Goal: Task Accomplishment & Management: Use online tool/utility

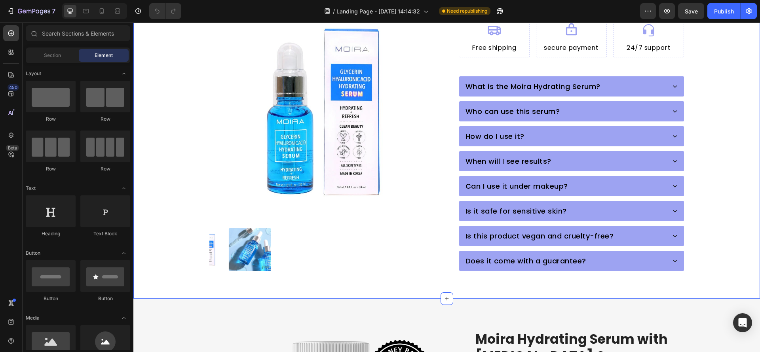
scroll to position [178, 0]
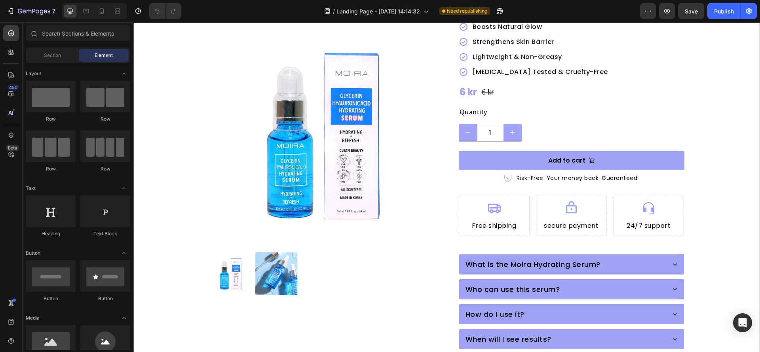
click at [173, 186] on div "Product Images Moira Hydrating Serum with [MEDICAL_DATA] & [MEDICAL_DATA] Produ…" at bounding box center [447, 168] width 564 height 561
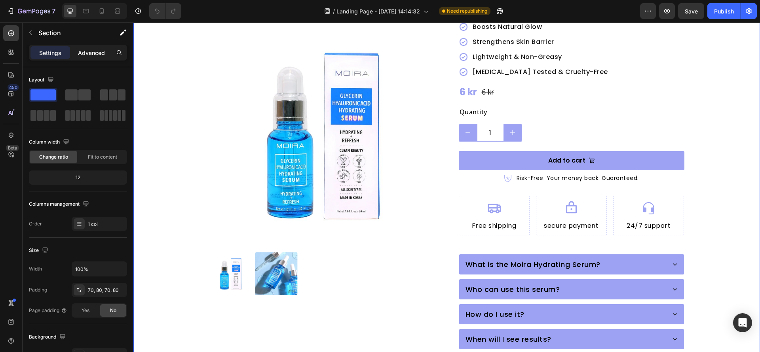
click at [92, 55] on p "Advanced" at bounding box center [91, 53] width 27 height 8
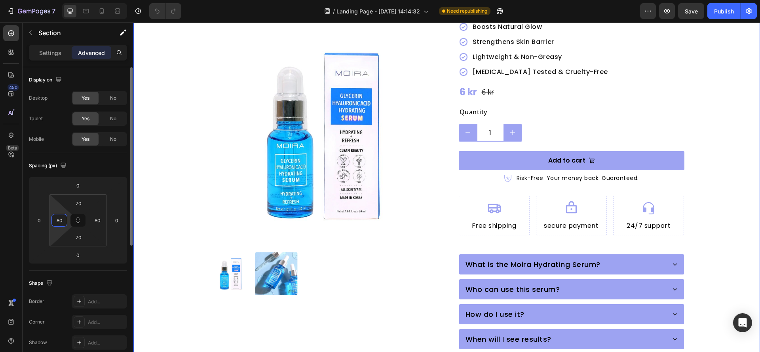
click at [61, 226] on input "80" at bounding box center [59, 221] width 12 height 12
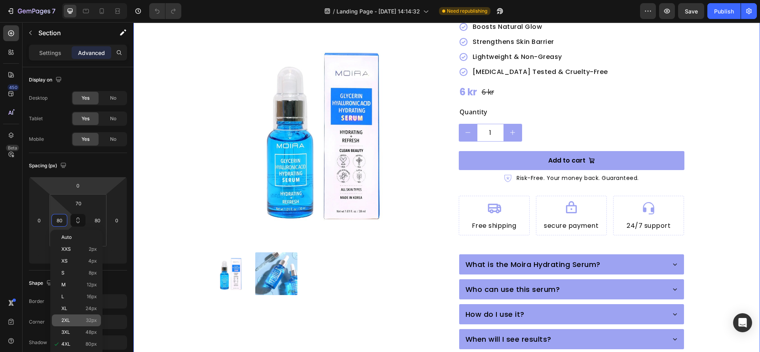
scroll to position [119, 0]
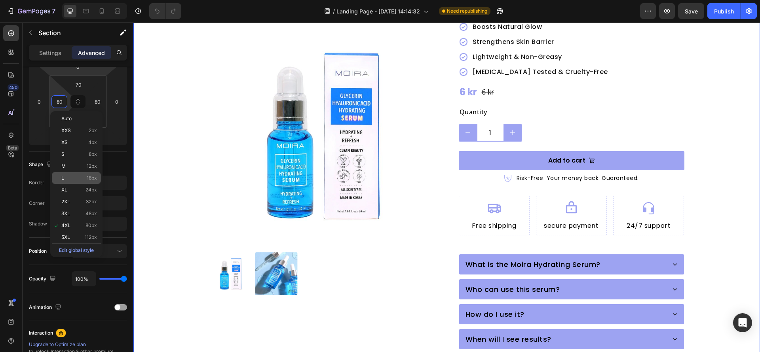
click at [80, 179] on p "L 16px" at bounding box center [79, 178] width 36 height 6
type input "16"
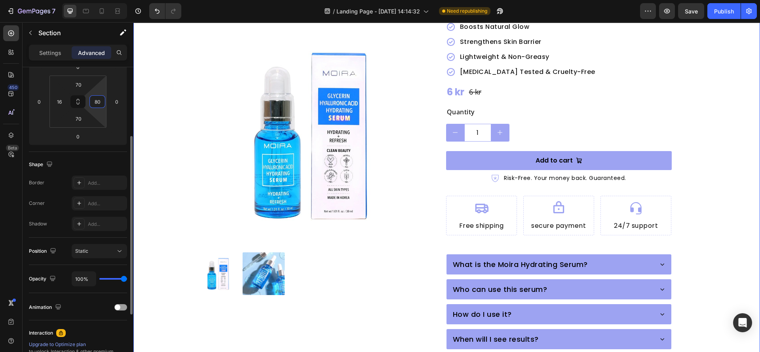
click at [96, 101] on input "80" at bounding box center [97, 102] width 12 height 12
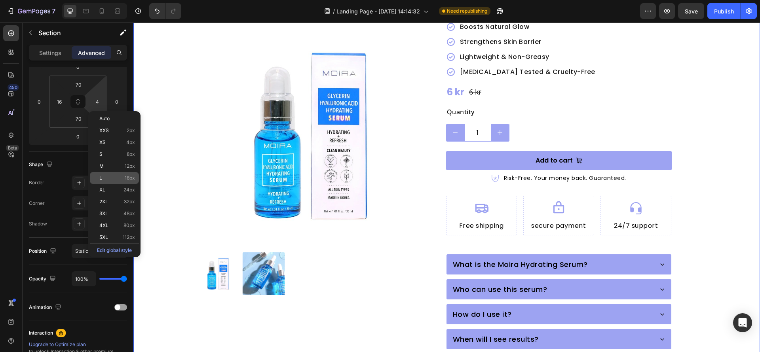
click at [114, 176] on p "L 16px" at bounding box center [117, 178] width 36 height 6
type input "16"
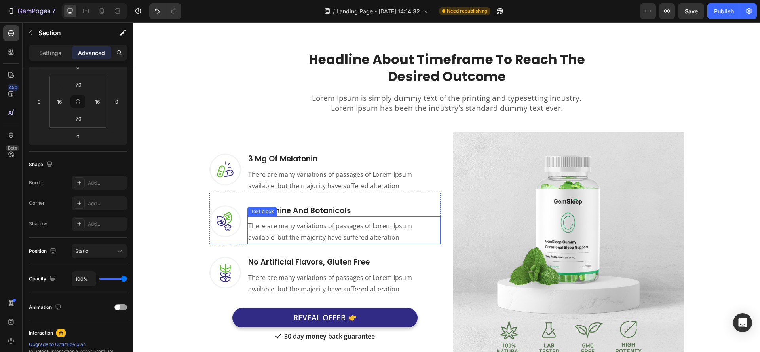
scroll to position [1128, 0]
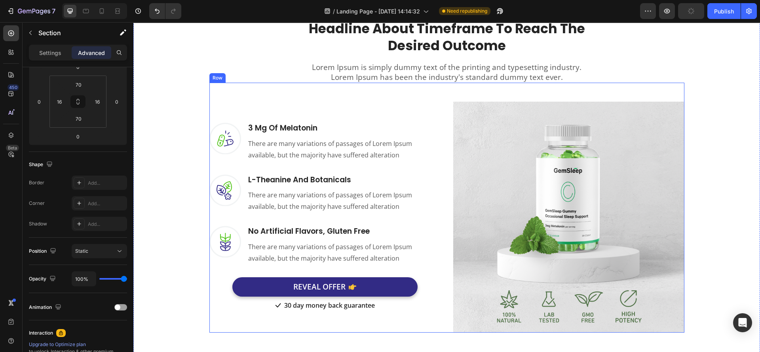
click at [442, 190] on div "Image 3 Mg Of [MEDICAL_DATA] Heading There are many variations of passages of L…" at bounding box center [447, 208] width 475 height 250
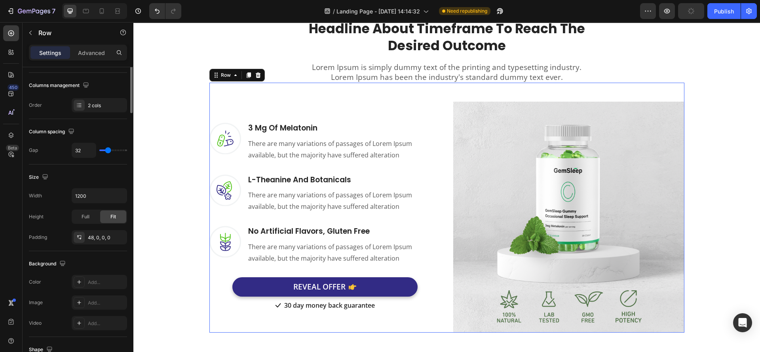
scroll to position [0, 0]
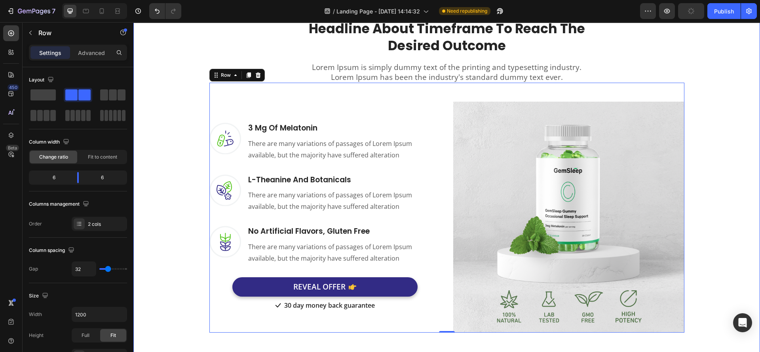
click at [177, 103] on div "Headline About Timeframe To Reach The Desired Outcome Heading Row Lorem Ipsum i…" at bounding box center [446, 170] width 615 height 326
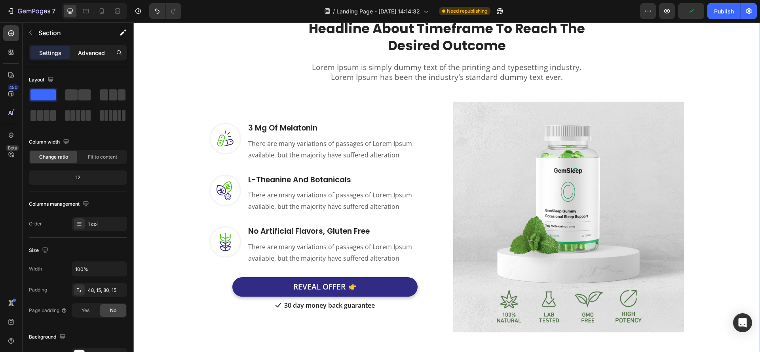
drag, startPoint x: 100, startPoint y: 45, endPoint x: 99, endPoint y: 50, distance: 4.9
click at [100, 46] on div "Settings Advanced" at bounding box center [78, 53] width 98 height 16
click at [99, 50] on p "Advanced" at bounding box center [91, 53] width 27 height 8
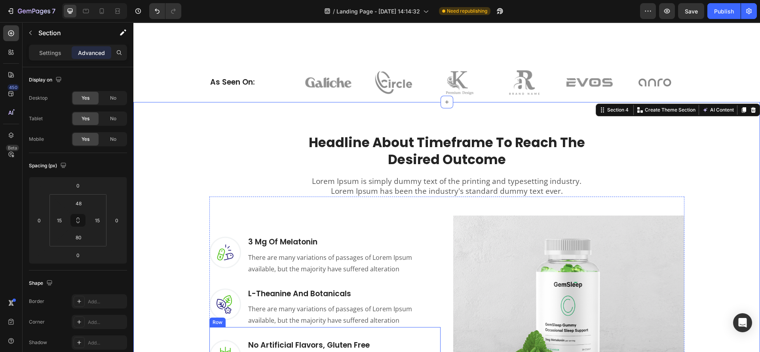
scroll to position [1069, 0]
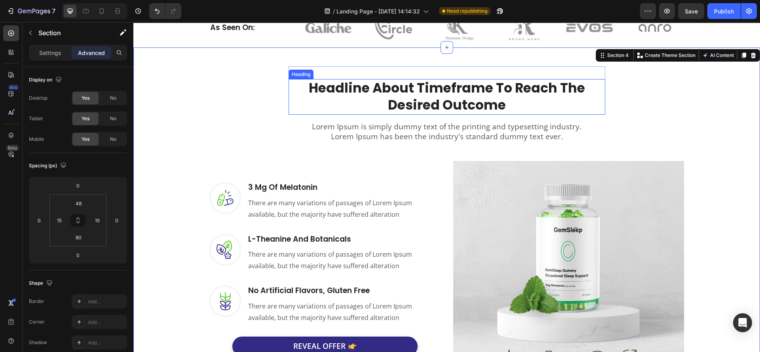
click at [438, 95] on h2 "Headline About Timeframe To Reach The Desired Outcome" at bounding box center [447, 97] width 317 height 36
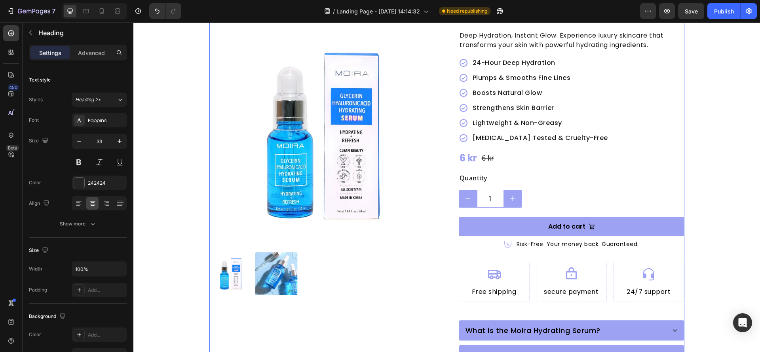
scroll to position [119, 0]
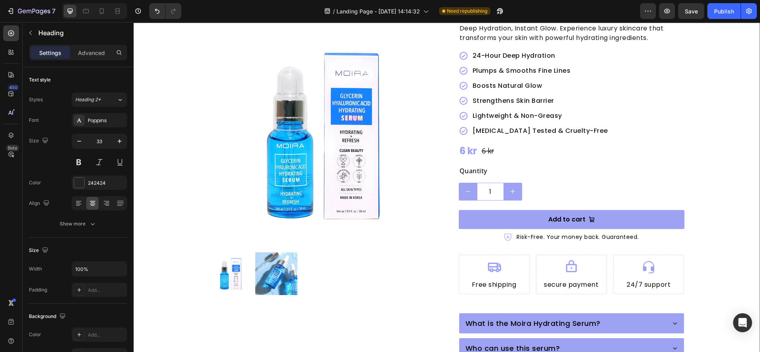
click at [175, 250] on div "Product Images Moira Hydrating Serum with [MEDICAL_DATA] & [MEDICAL_DATA] Produ…" at bounding box center [447, 227] width 614 height 561
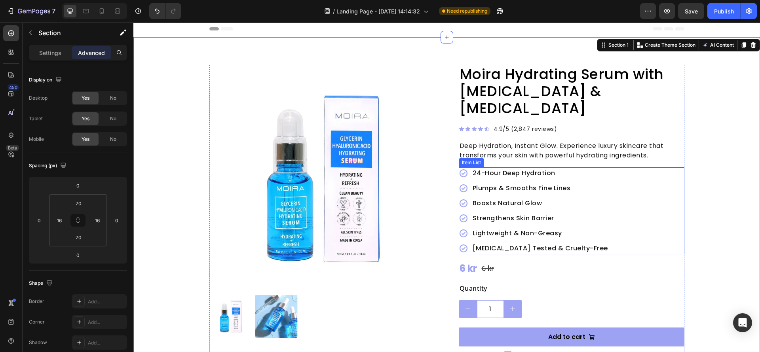
scroll to position [0, 0]
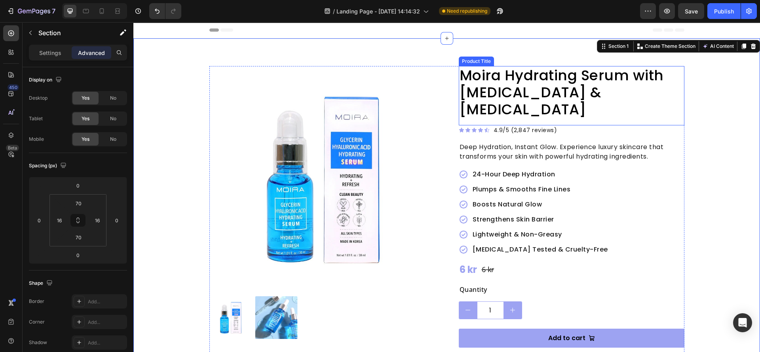
click at [511, 75] on h2 "Moira Hydrating Serum with [MEDICAL_DATA] & [MEDICAL_DATA]" at bounding box center [572, 92] width 226 height 53
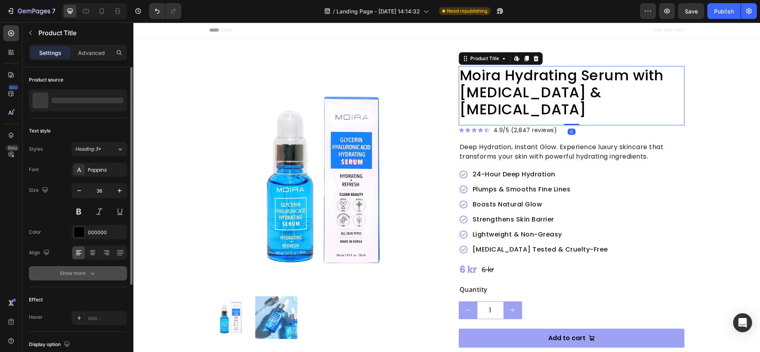
click at [84, 272] on div "Show more" at bounding box center [78, 274] width 37 height 8
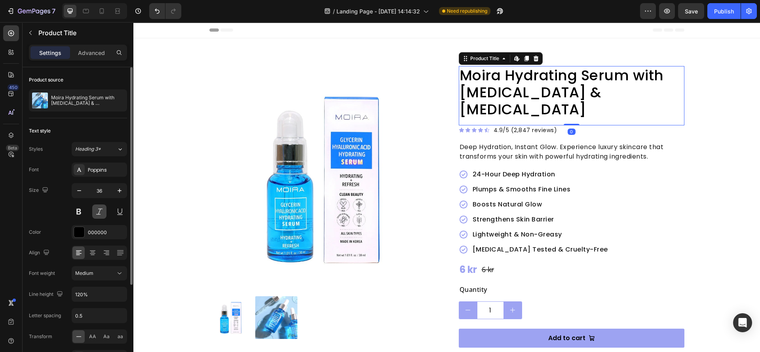
scroll to position [119, 0]
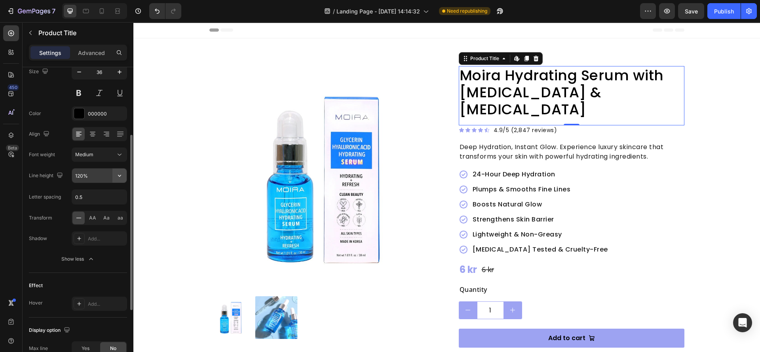
click at [123, 172] on icon "button" at bounding box center [120, 176] width 8 height 8
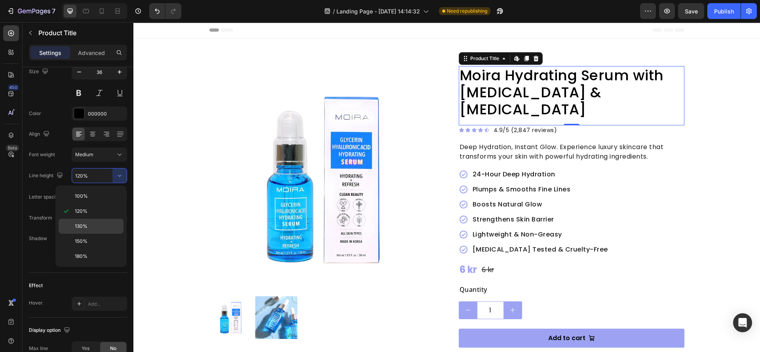
click at [91, 226] on p "130%" at bounding box center [97, 226] width 45 height 7
type input "130%"
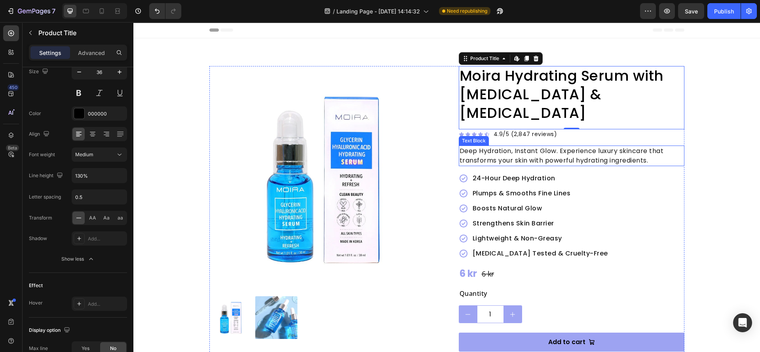
click at [516, 126] on div "Moira Hydrating Serum with [MEDICAL_DATA] & [MEDICAL_DATA] Product Title Edit c…" at bounding box center [572, 349] width 226 height 566
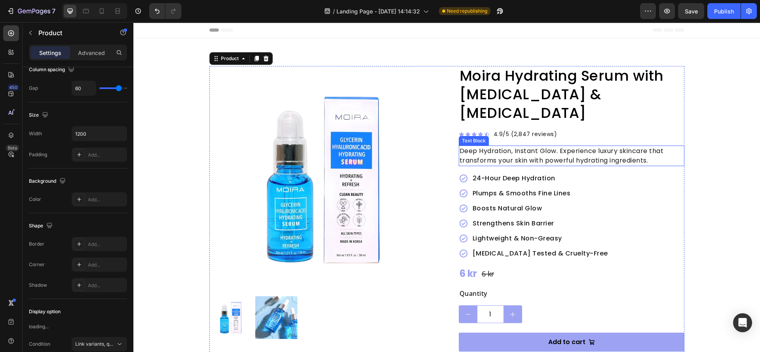
scroll to position [0, 0]
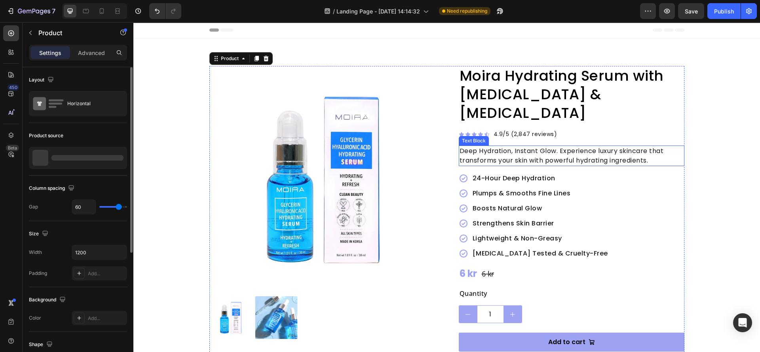
click at [511, 147] on p "Deep Hydration, Instant Glow. Experience luxury skincare that transforms your s…" at bounding box center [572, 156] width 224 height 19
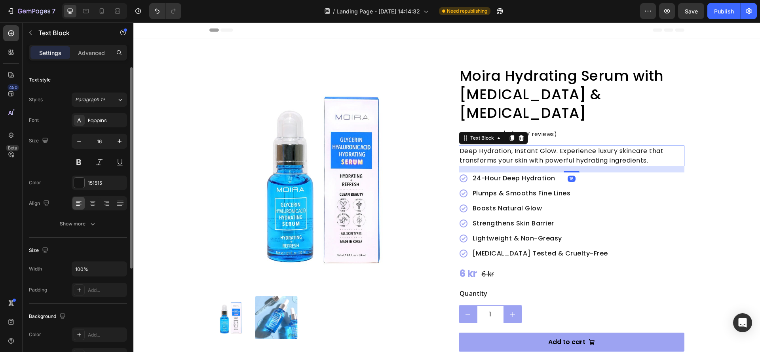
click at [84, 215] on div "Font Poppins Size 16 Color 151515 Align Show more" at bounding box center [78, 172] width 98 height 118
drag, startPoint x: 84, startPoint y: 221, endPoint x: 108, endPoint y: 187, distance: 40.7
click at [85, 221] on div "Show more" at bounding box center [78, 224] width 37 height 8
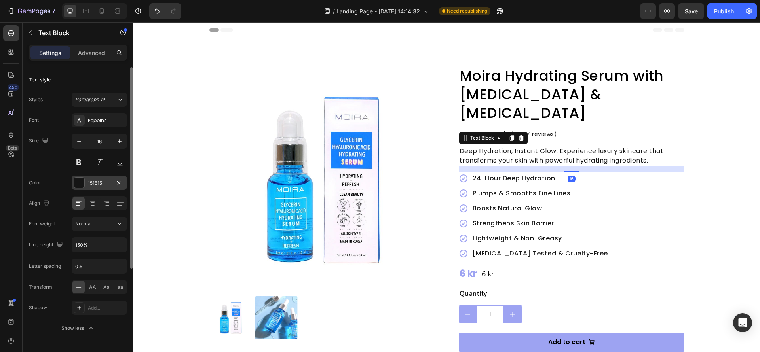
scroll to position [59, 0]
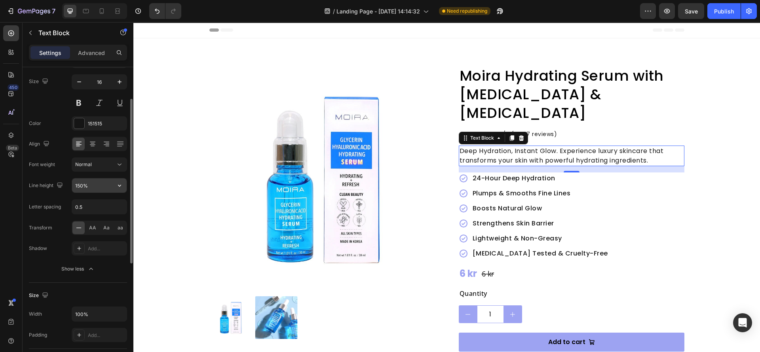
drag, startPoint x: 114, startPoint y: 192, endPoint x: 122, endPoint y: 188, distance: 8.4
click at [122, 188] on icon "button" at bounding box center [120, 186] width 8 height 8
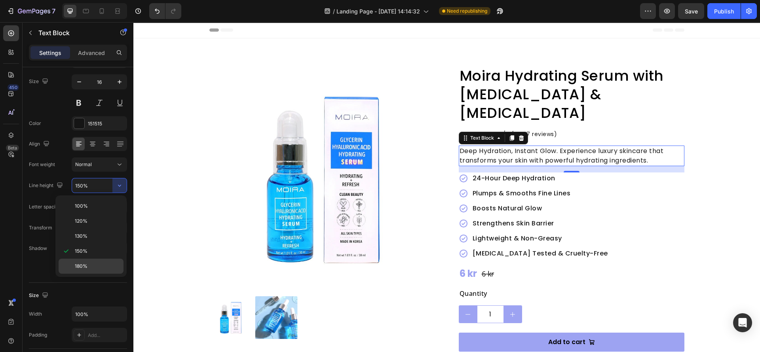
click at [92, 264] on p "180%" at bounding box center [97, 266] width 45 height 7
type input "180%"
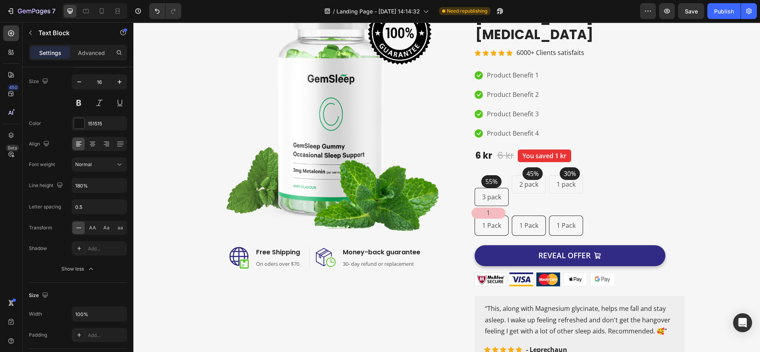
scroll to position [712, 0]
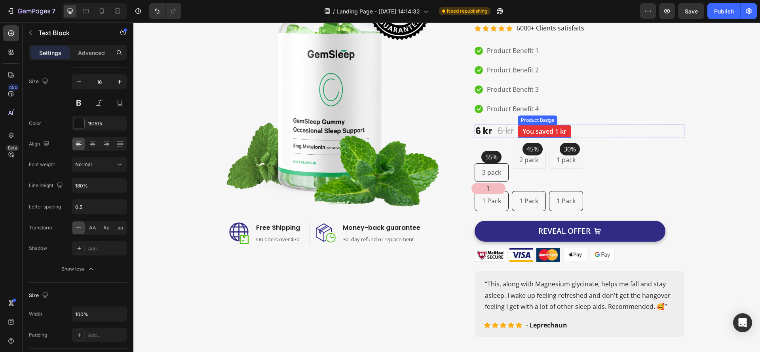
click at [524, 103] on p "Product Benefit 4" at bounding box center [513, 108] width 52 height 11
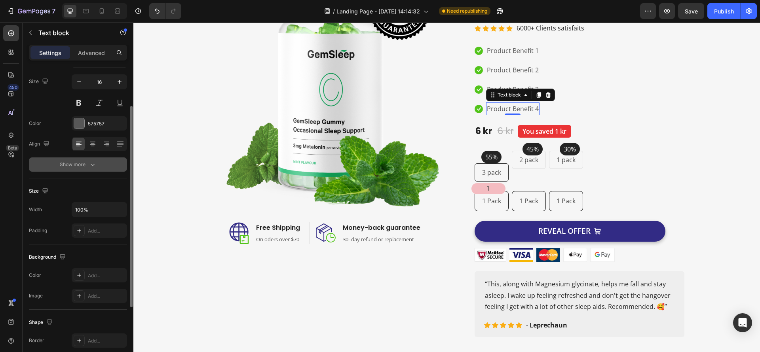
click at [88, 162] on div "Show more" at bounding box center [78, 165] width 37 height 8
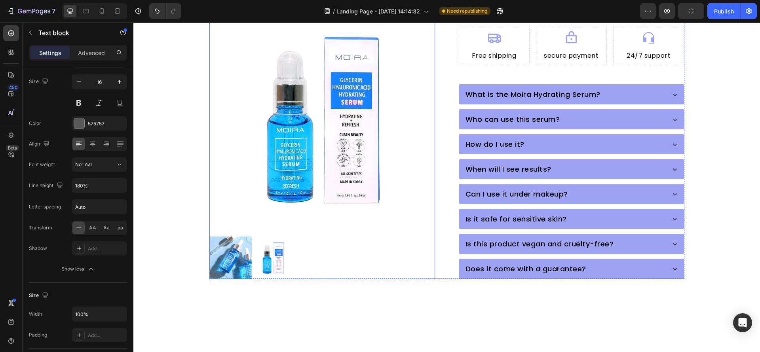
scroll to position [0, 0]
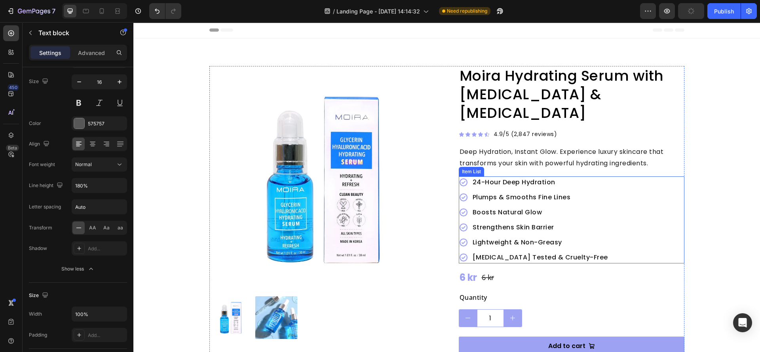
click at [521, 193] on p "Plumps & Smooths Fine Lines" at bounding box center [540, 198] width 135 height 10
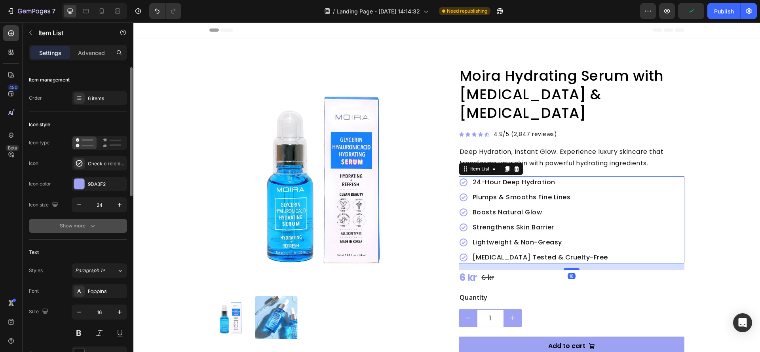
click at [89, 224] on icon "button" at bounding box center [93, 226] width 8 height 8
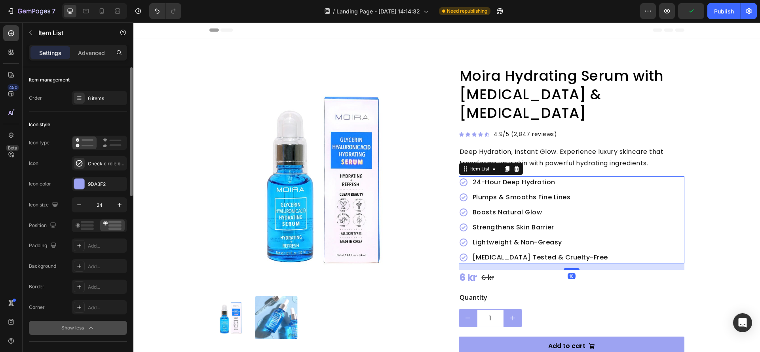
scroll to position [178, 0]
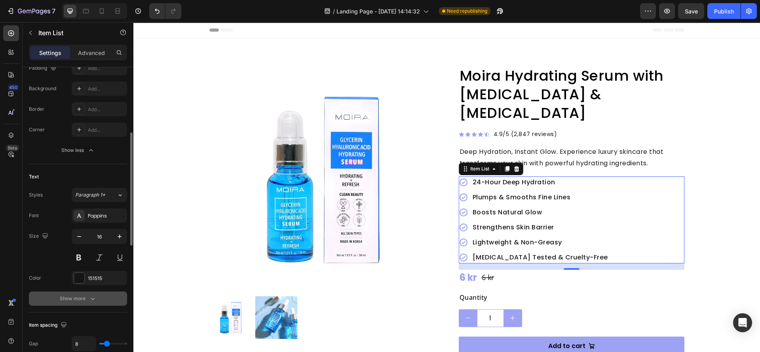
click at [92, 297] on icon "button" at bounding box center [93, 299] width 8 height 8
click at [114, 293] on button "Medium" at bounding box center [99, 299] width 55 height 14
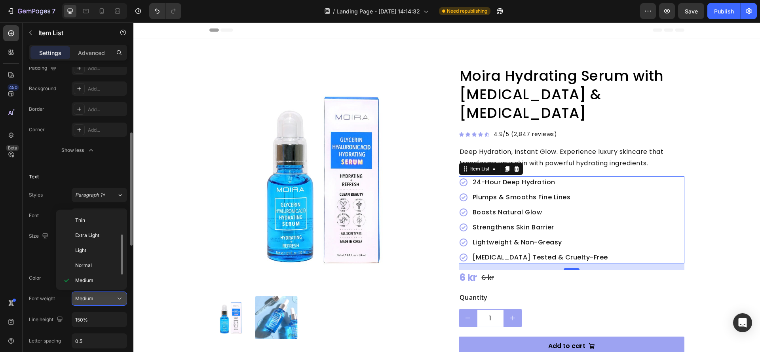
scroll to position [14, 0]
click at [47, 288] on div "Font Poppins Size 16 Color 151515 Font weight Medium Line height 150% Letter sp…" at bounding box center [78, 299] width 98 height 181
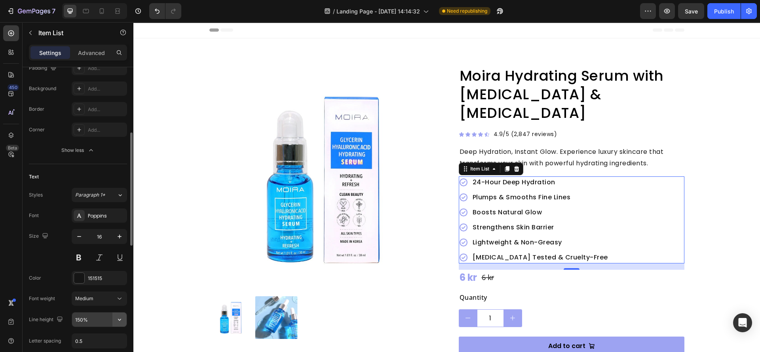
click at [116, 320] on icon "button" at bounding box center [120, 320] width 8 height 8
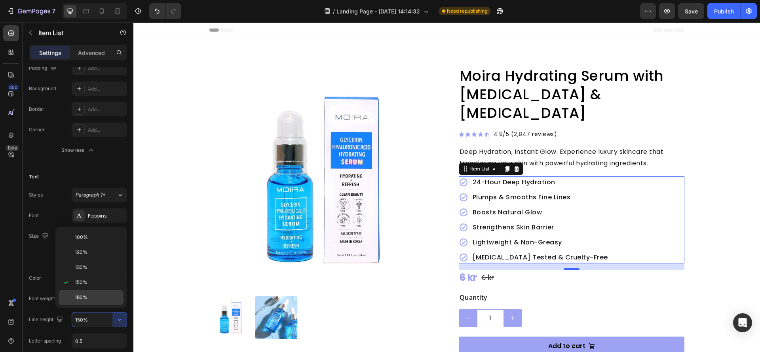
click at [87, 295] on span "180%" at bounding box center [81, 297] width 13 height 7
type input "180%"
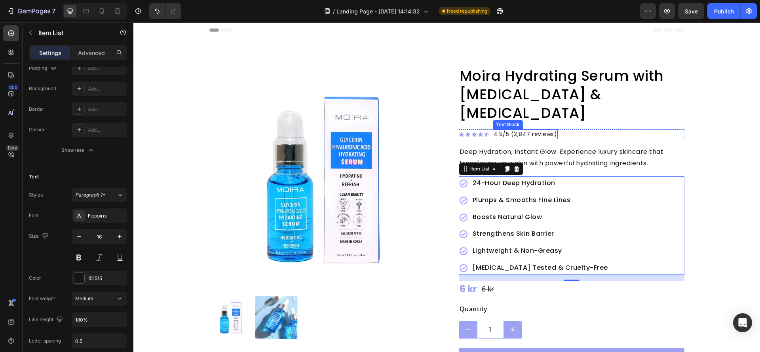
click at [533, 130] on p "4.9/5 (2,847 reviews)" at bounding box center [526, 134] width 64 height 8
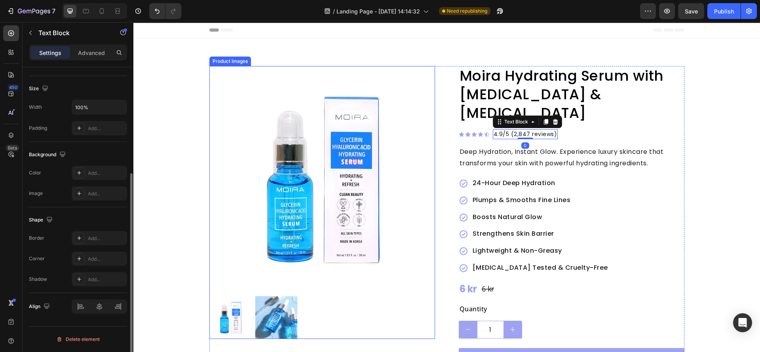
scroll to position [0, 0]
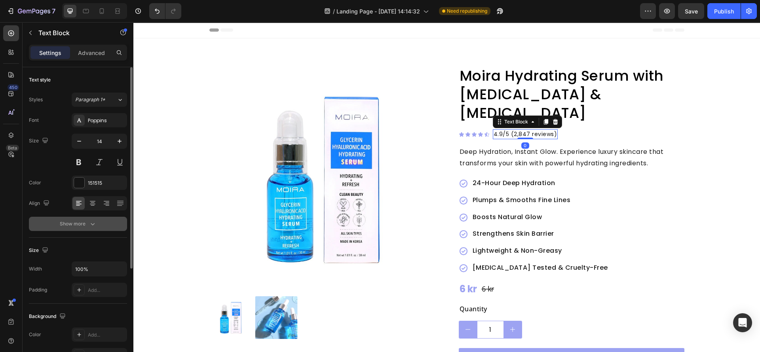
click at [83, 222] on div "Show more" at bounding box center [78, 224] width 37 height 8
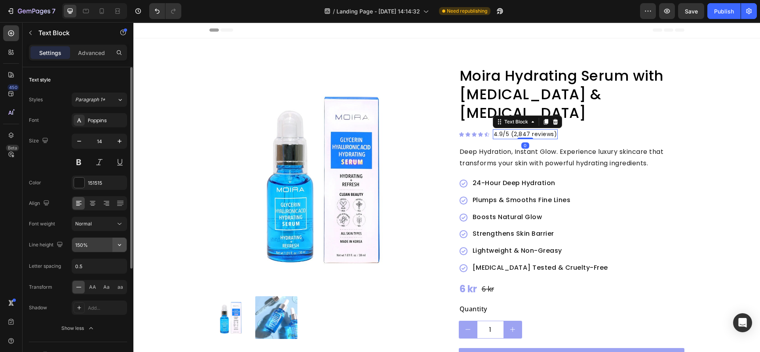
drag, startPoint x: 122, startPoint y: 242, endPoint x: 119, endPoint y: 250, distance: 8.4
click at [122, 243] on icon "button" at bounding box center [120, 245] width 8 height 8
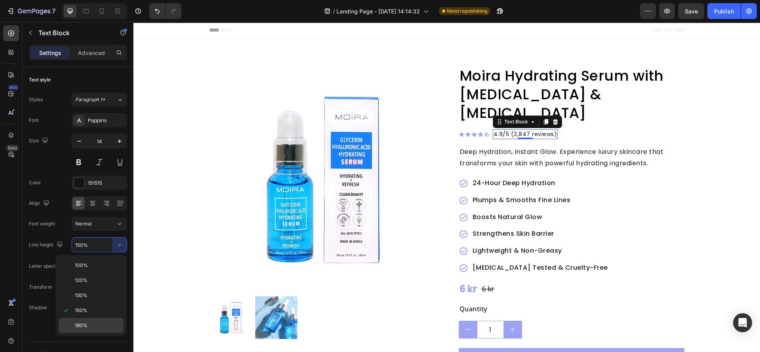
click at [86, 323] on span "180%" at bounding box center [81, 325] width 13 height 7
type input "180%"
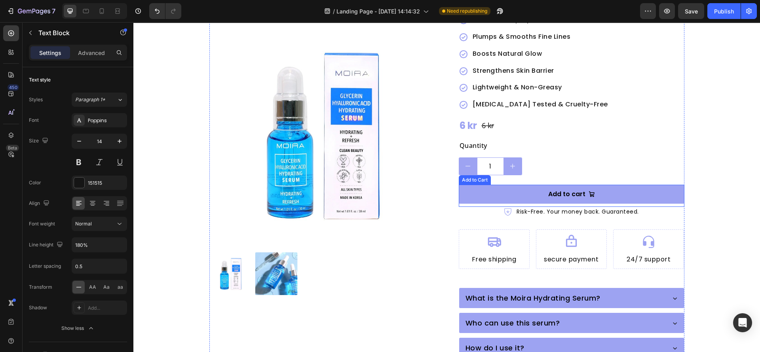
scroll to position [178, 0]
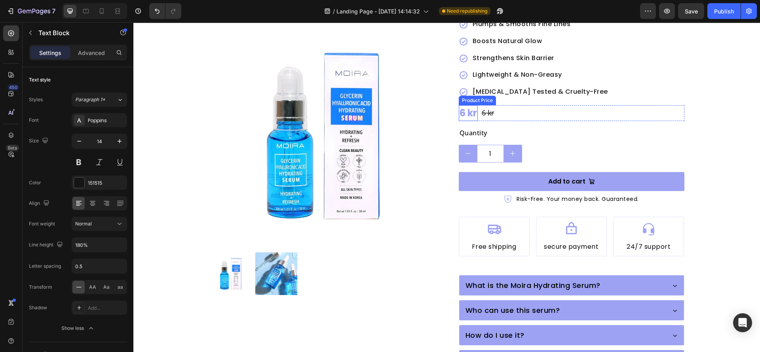
click at [460, 105] on div "6 kr" at bounding box center [468, 113] width 19 height 16
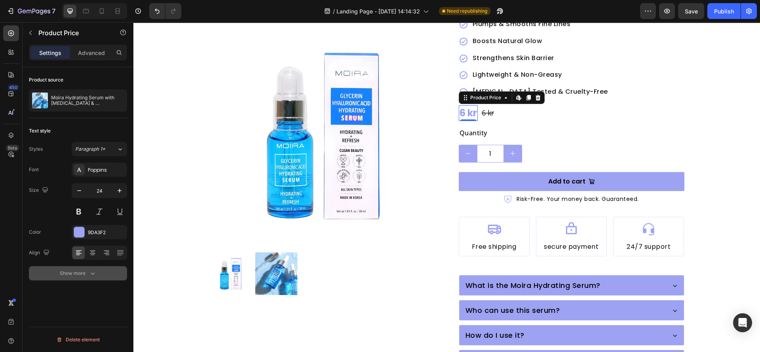
click at [78, 279] on button "Show more" at bounding box center [78, 274] width 98 height 14
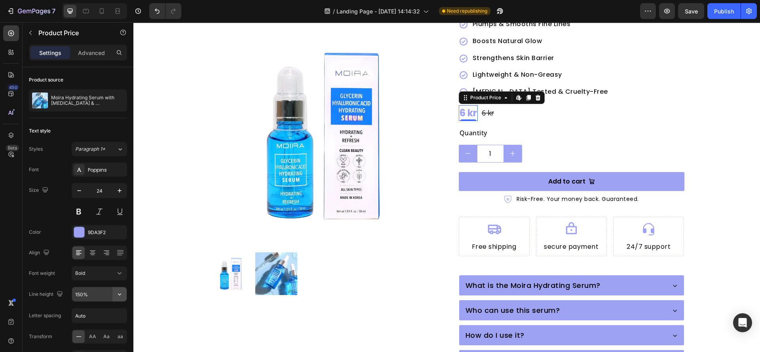
click at [120, 290] on button "button" at bounding box center [119, 295] width 14 height 14
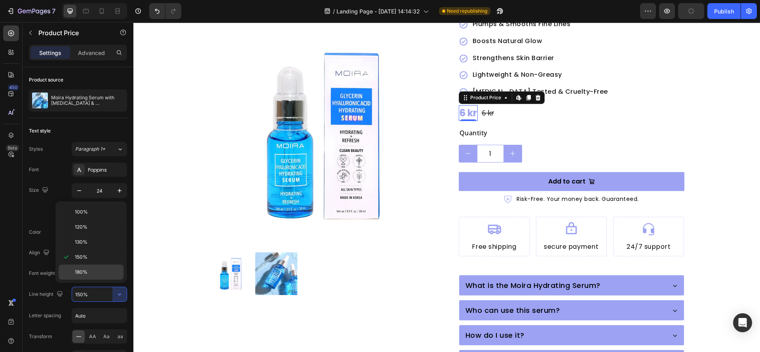
click at [89, 273] on p "180%" at bounding box center [97, 272] width 45 height 7
type input "180%"
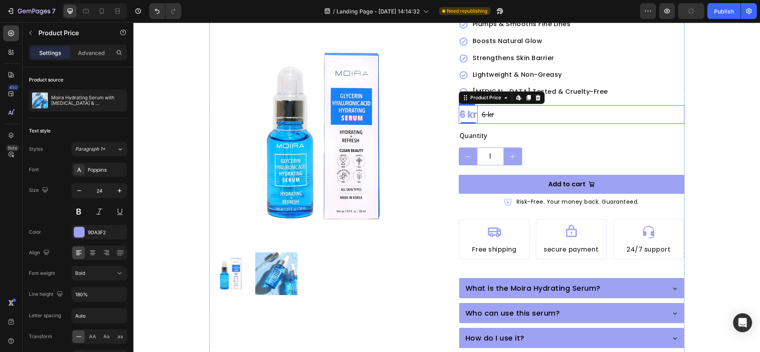
click at [495, 105] on div "6 kr Product Price Edit content in Shopify 0 Product Price Edit content in Shop…" at bounding box center [572, 114] width 226 height 19
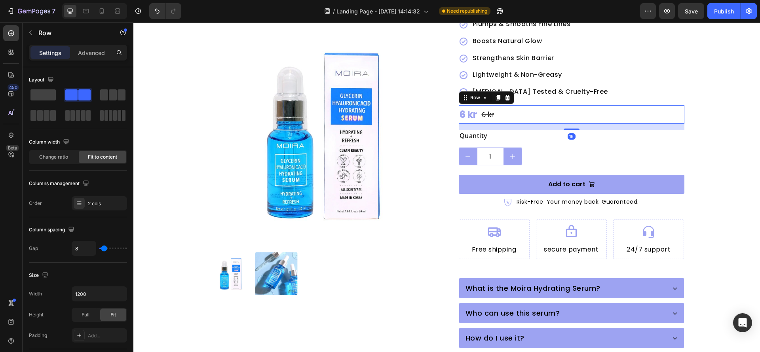
click at [493, 105] on div "6 kr Product Price Product Price 6 kr Product Price Product Price Row 16" at bounding box center [572, 114] width 226 height 19
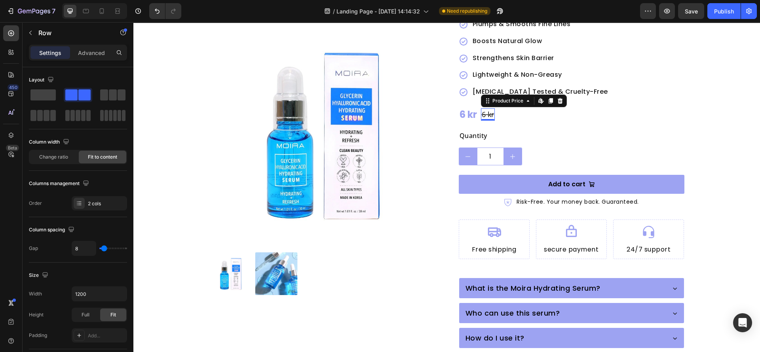
click at [486, 109] on div "6 kr" at bounding box center [488, 115] width 14 height 12
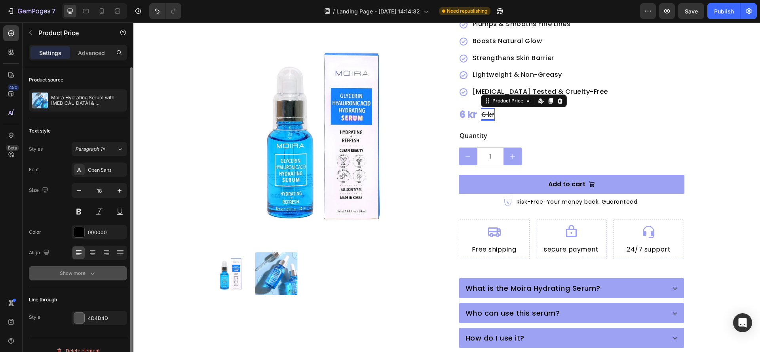
click at [82, 272] on div "Show more" at bounding box center [78, 274] width 37 height 8
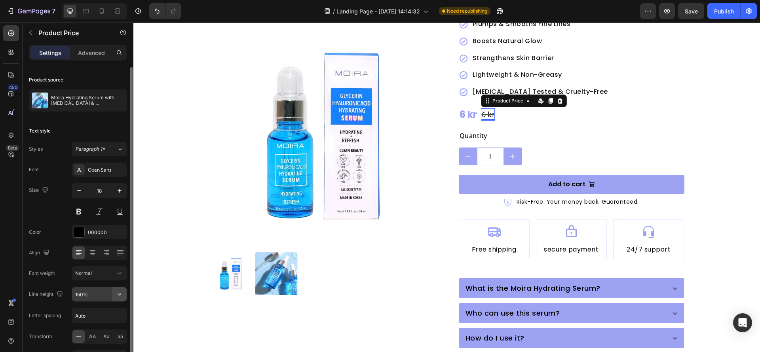
click at [118, 292] on icon "button" at bounding box center [120, 295] width 8 height 8
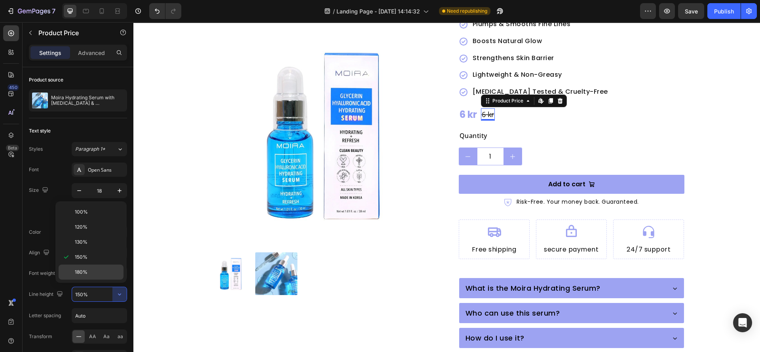
drag, startPoint x: 82, startPoint y: 269, endPoint x: 89, endPoint y: 218, distance: 51.9
click at [82, 269] on div "180%" at bounding box center [91, 272] width 65 height 15
type input "180%"
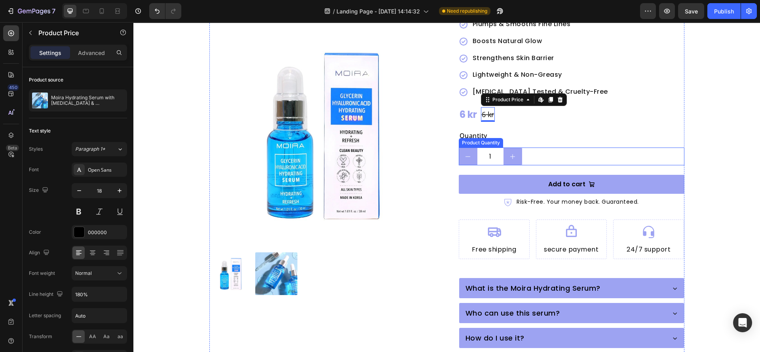
click at [484, 138] on div "Product Quantity" at bounding box center [481, 143] width 44 height 10
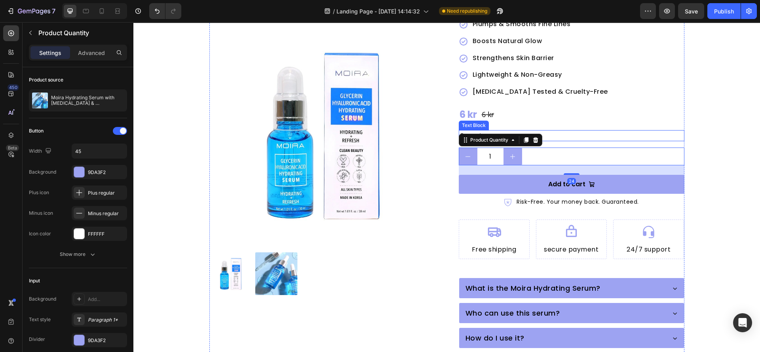
click at [566, 130] on div "Quantity" at bounding box center [572, 135] width 226 height 11
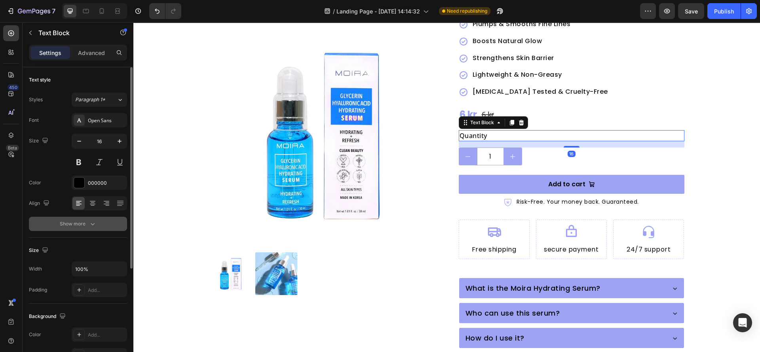
click at [68, 225] on div "Show more" at bounding box center [78, 224] width 37 height 8
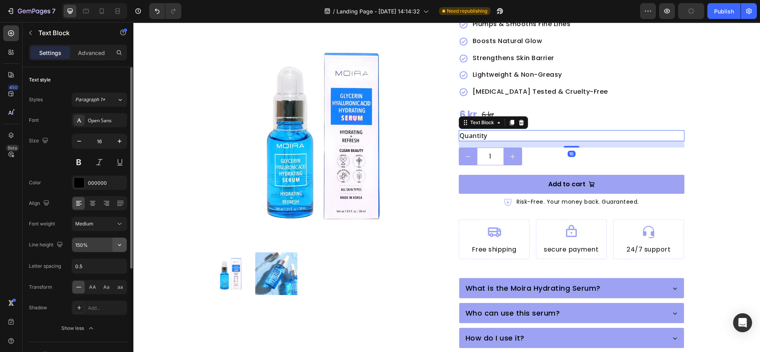
click at [123, 238] on button "button" at bounding box center [119, 245] width 14 height 14
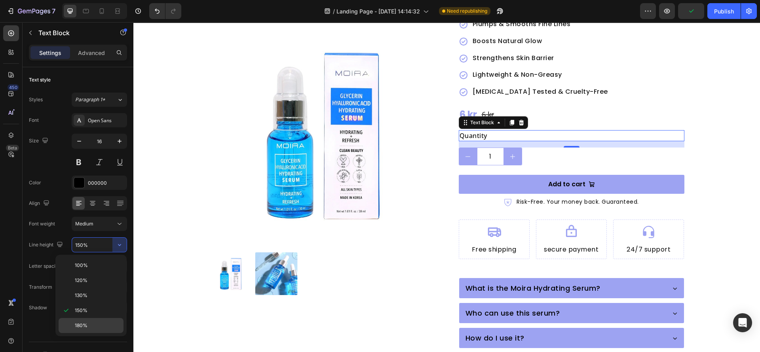
click at [88, 326] on p "180%" at bounding box center [97, 325] width 45 height 7
type input "180%"
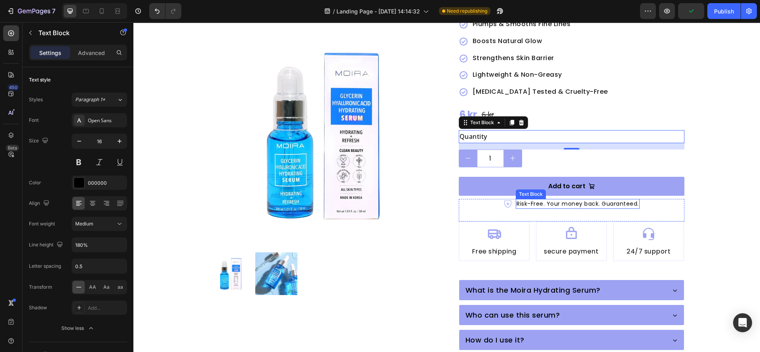
click at [547, 200] on p "Risk-Free. Your money back. Guaranteed." at bounding box center [578, 204] width 122 height 8
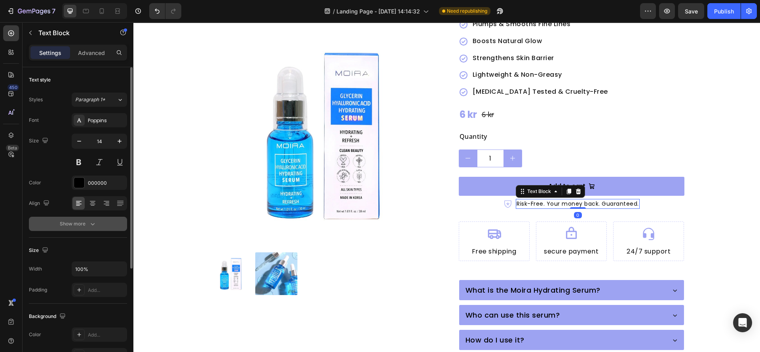
click at [90, 227] on icon "button" at bounding box center [93, 224] width 8 height 8
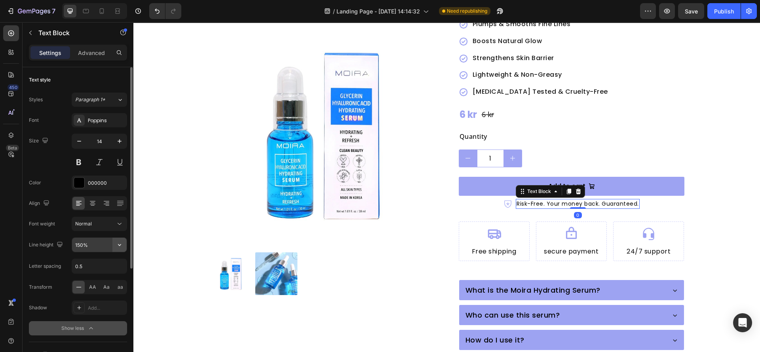
click at [117, 247] on icon "button" at bounding box center [120, 245] width 8 height 8
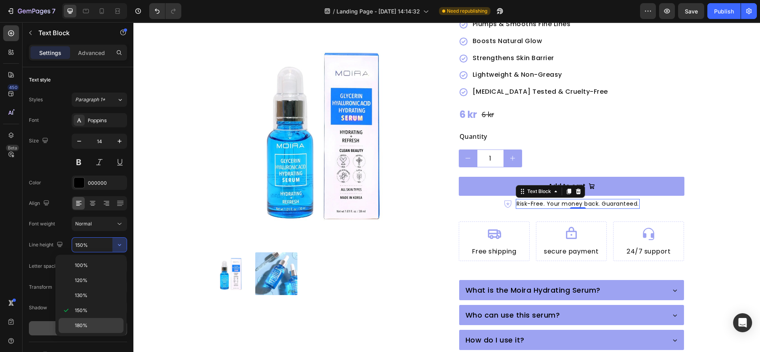
click at [87, 324] on span "180%" at bounding box center [81, 325] width 13 height 7
type input "180%"
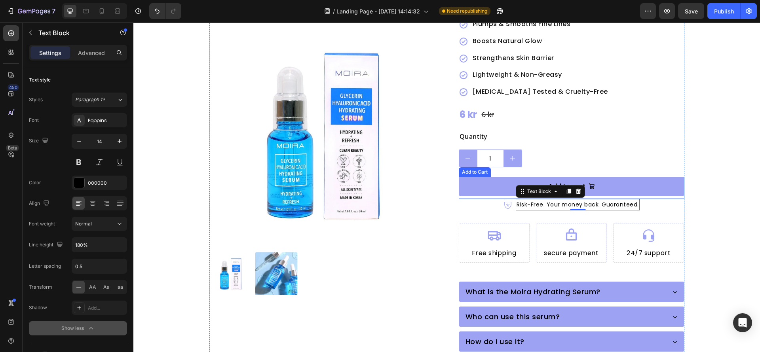
click at [585, 177] on button "Add to cart" at bounding box center [572, 186] width 226 height 19
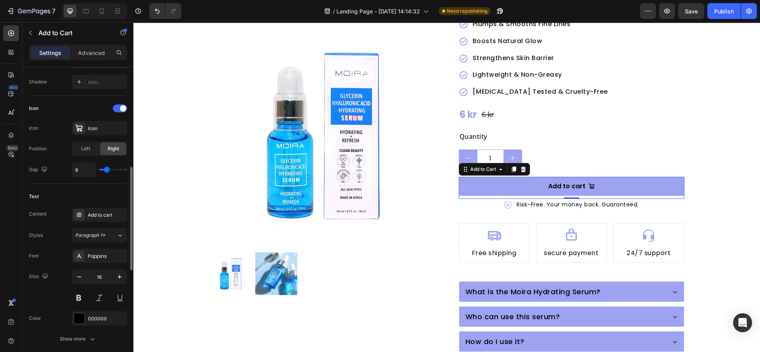
scroll to position [356, 0]
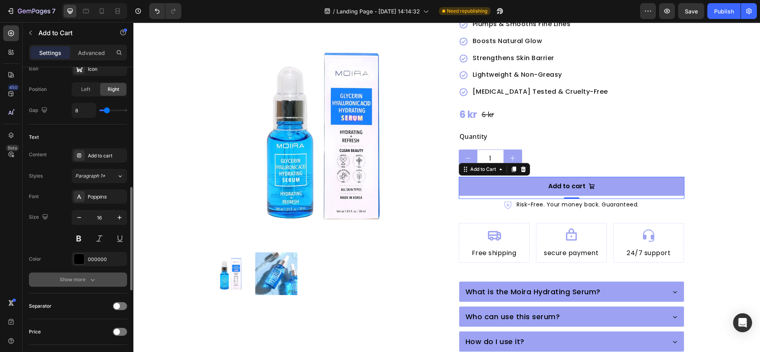
click at [86, 275] on button "Show more" at bounding box center [78, 280] width 98 height 14
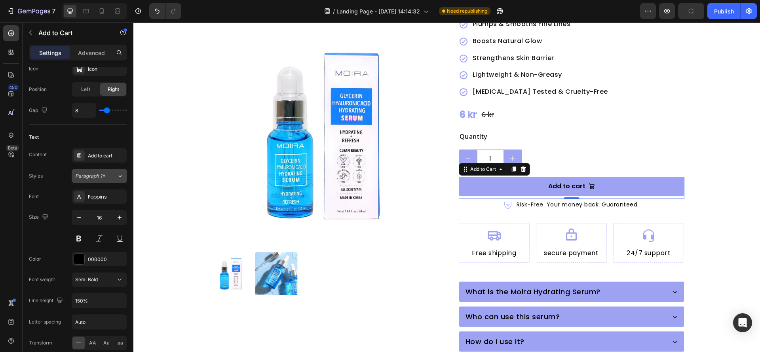
scroll to position [534, 0]
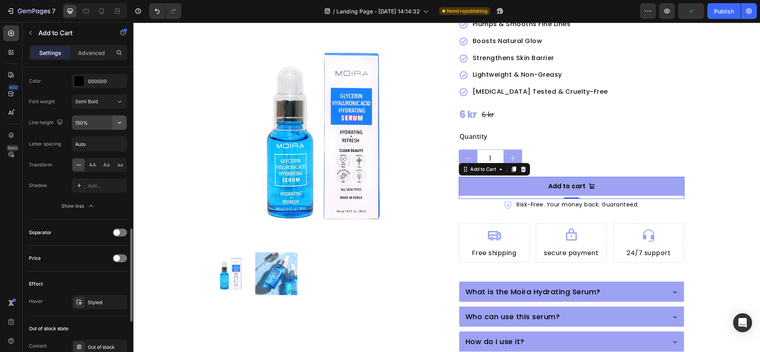
click at [118, 126] on icon "button" at bounding box center [120, 123] width 8 height 8
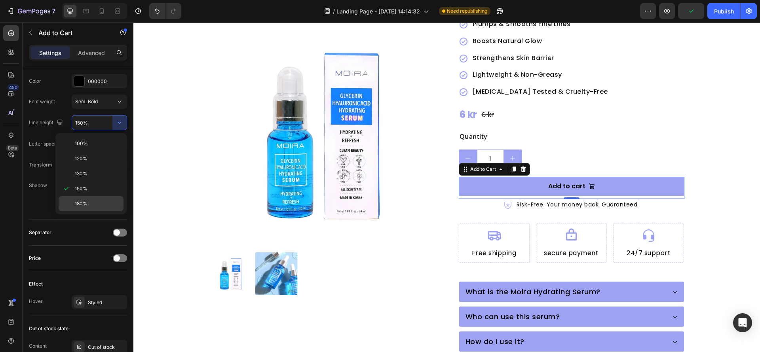
click at [90, 206] on p "180%" at bounding box center [97, 203] width 45 height 7
type input "180%"
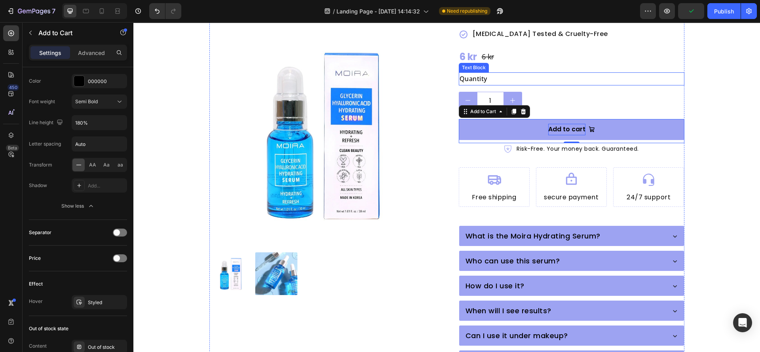
scroll to position [238, 0]
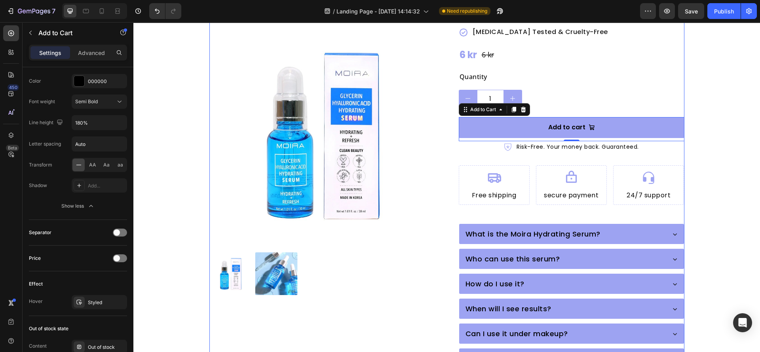
click at [502, 188] on div "Moira Hydrating Serum with [MEDICAL_DATA] & [MEDICAL_DATA] Product Title Icon I…" at bounding box center [572, 124] width 226 height 590
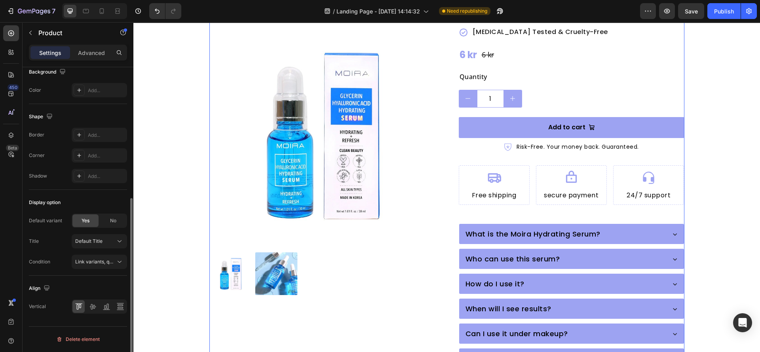
scroll to position [0, 0]
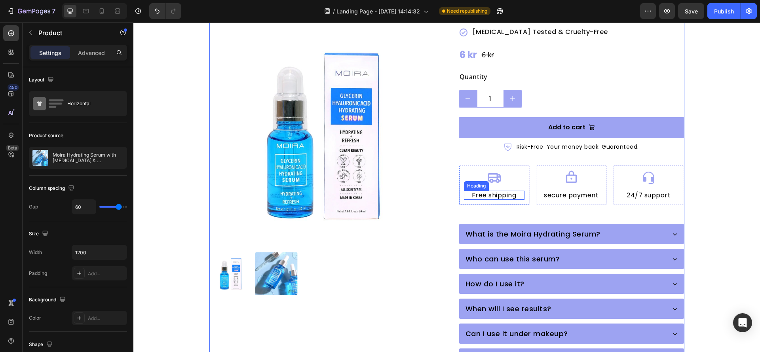
click at [517, 191] on h2 "Free shipping" at bounding box center [494, 195] width 61 height 9
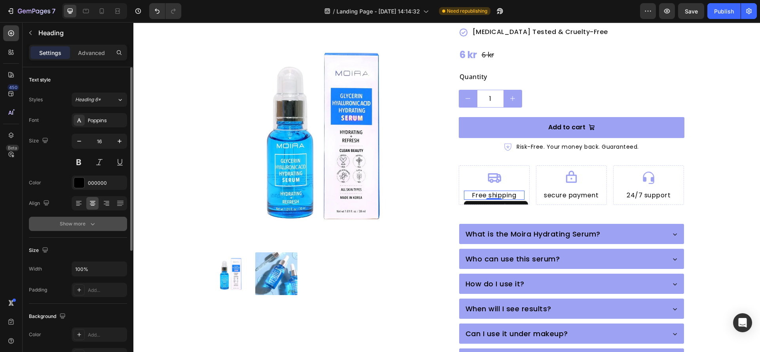
click at [87, 222] on div "Show more" at bounding box center [78, 224] width 37 height 8
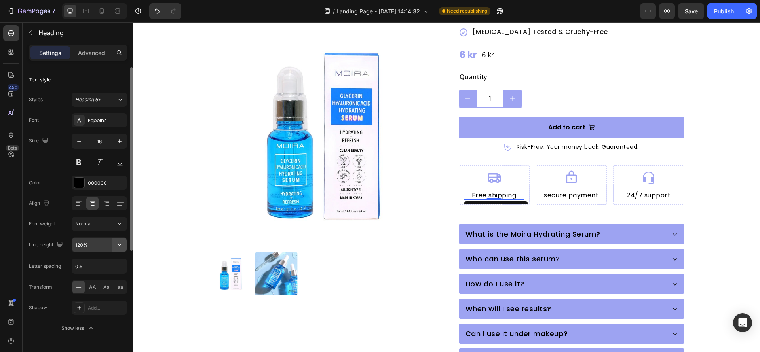
click at [118, 240] on button "button" at bounding box center [119, 245] width 14 height 14
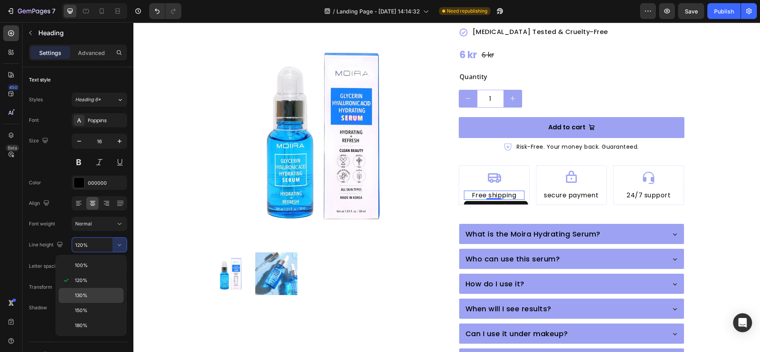
click at [93, 293] on p "130%" at bounding box center [97, 295] width 45 height 7
type input "130%"
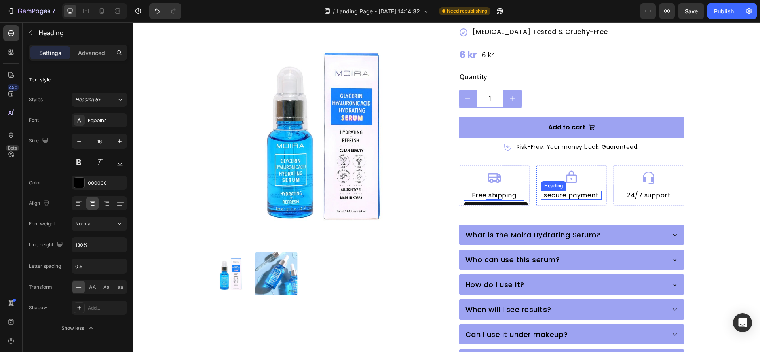
click at [569, 191] on h2 "secure payment" at bounding box center [571, 195] width 61 height 9
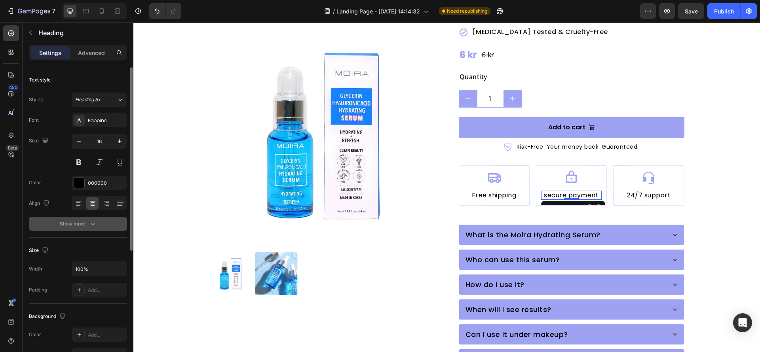
click at [86, 221] on div "Show more" at bounding box center [78, 224] width 37 height 8
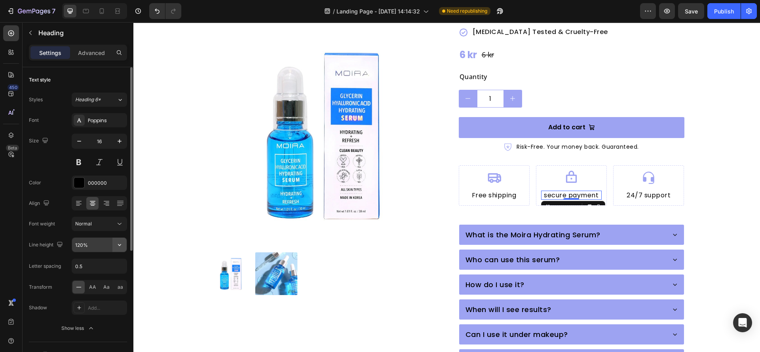
click at [120, 242] on icon "button" at bounding box center [120, 245] width 8 height 8
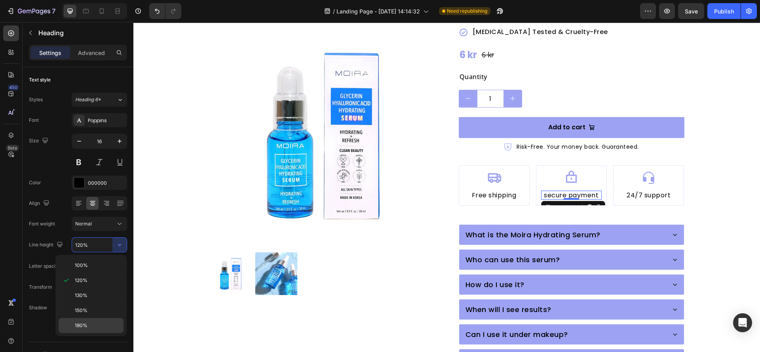
click at [98, 321] on div "180%" at bounding box center [91, 325] width 65 height 15
type input "180%"
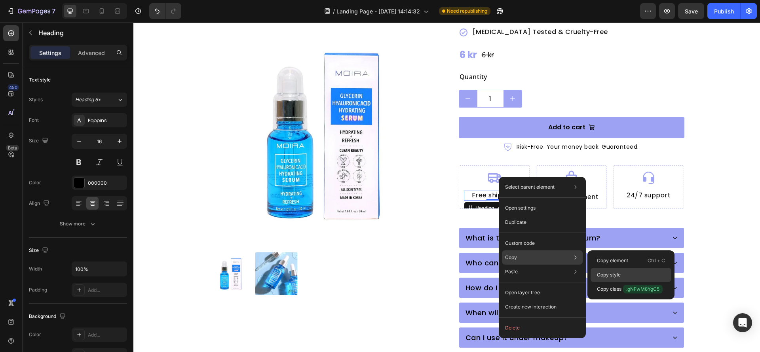
click at [610, 273] on p "Copy style" at bounding box center [609, 275] width 24 height 7
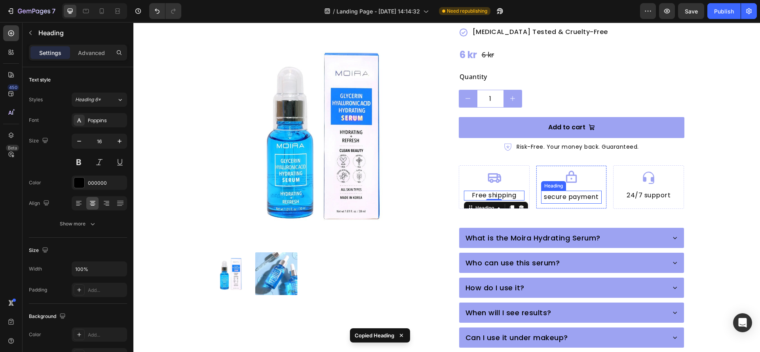
click at [585, 191] on h2 "secure payment" at bounding box center [571, 197] width 61 height 13
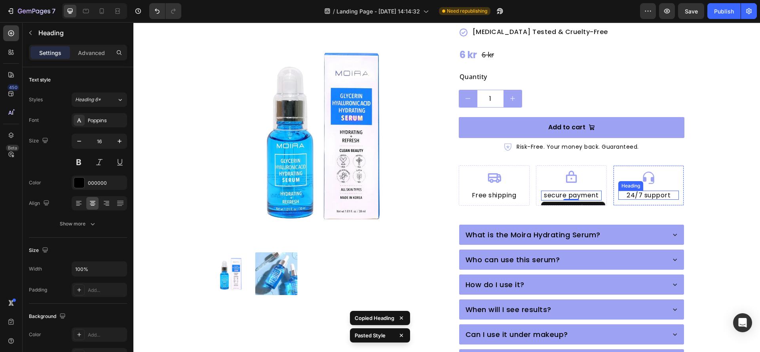
click at [627, 191] on h2 "24/7 support" at bounding box center [649, 195] width 61 height 9
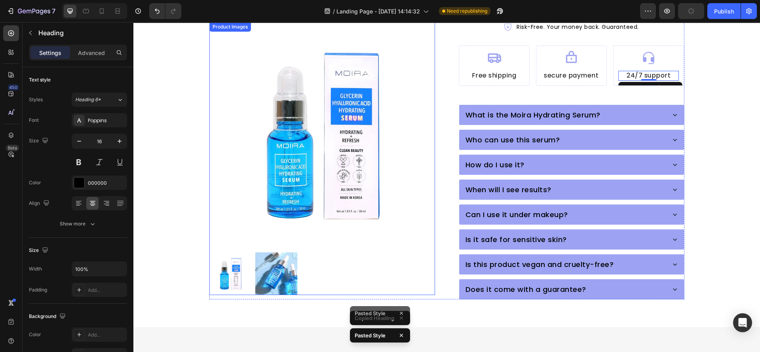
scroll to position [416, 0]
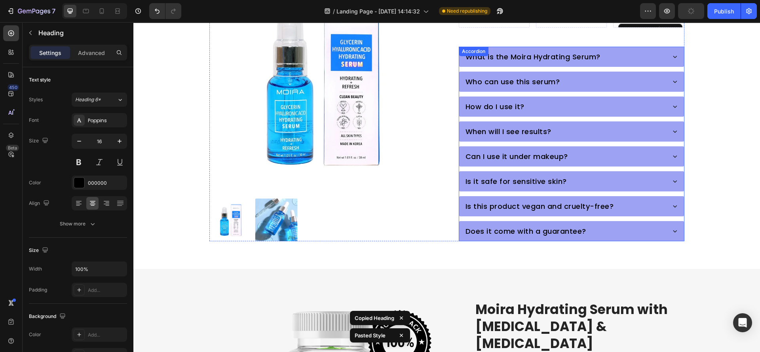
click at [555, 51] on p "What is the Moira Hydrating Serum?" at bounding box center [533, 56] width 135 height 11
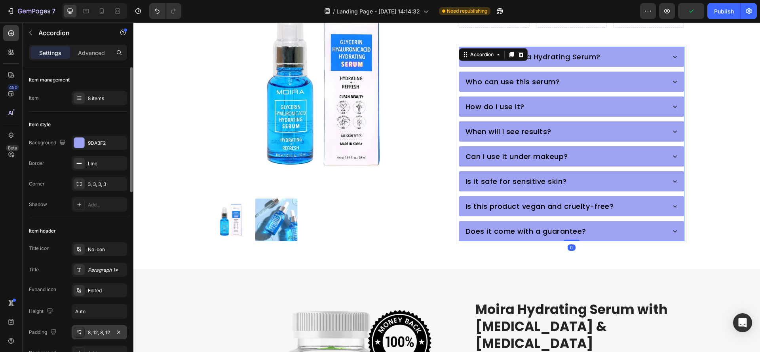
scroll to position [119, 0]
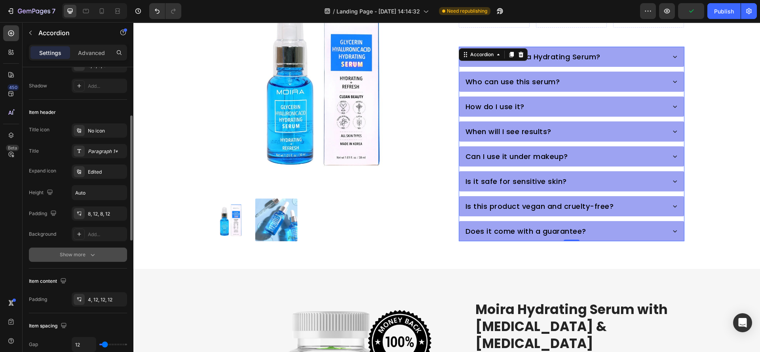
click at [86, 255] on div "Show more" at bounding box center [78, 255] width 37 height 8
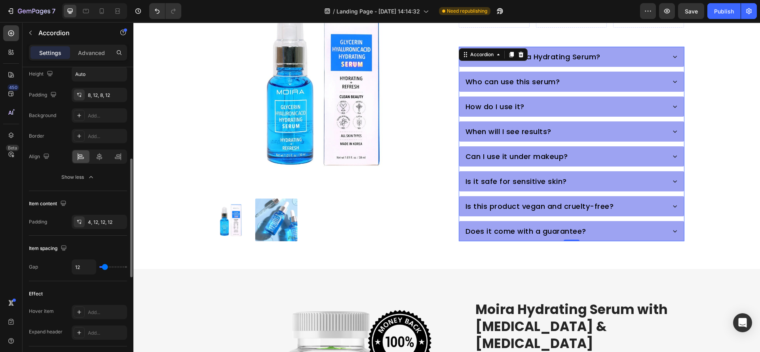
scroll to position [178, 0]
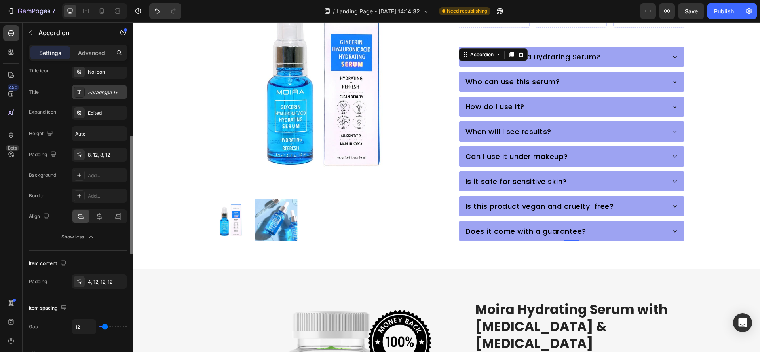
click at [105, 91] on div "Paragraph 1*" at bounding box center [106, 92] width 37 height 7
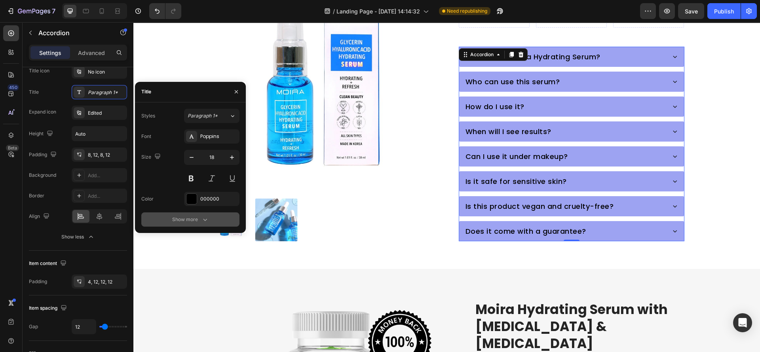
click at [201, 221] on icon "button" at bounding box center [205, 220] width 8 height 8
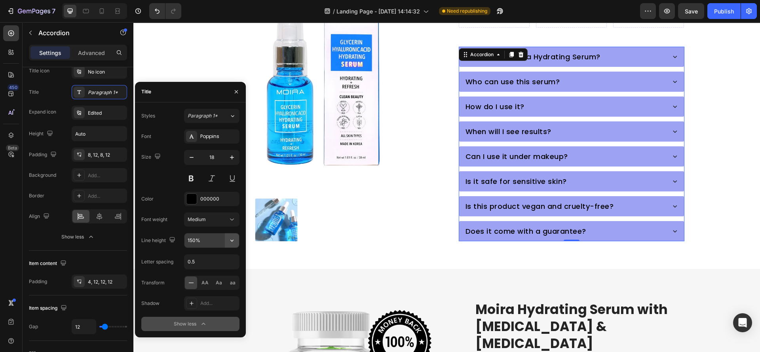
click at [232, 238] on icon "button" at bounding box center [232, 241] width 8 height 8
drag, startPoint x: 201, startPoint y: 325, endPoint x: 364, endPoint y: 93, distance: 283.6
click at [201, 325] on p "180%" at bounding box center [209, 321] width 45 height 7
type input "180%"
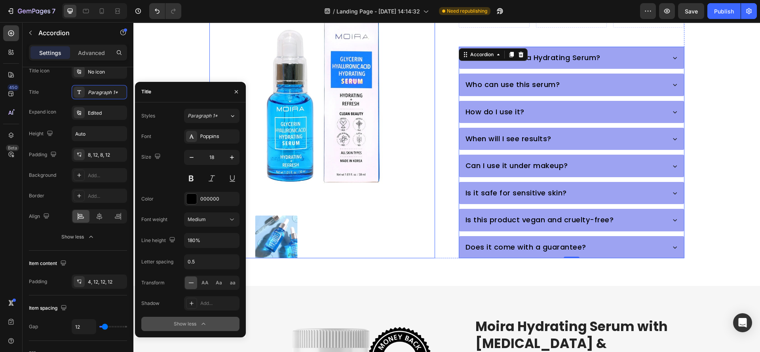
click at [406, 221] on div at bounding box center [323, 237] width 226 height 43
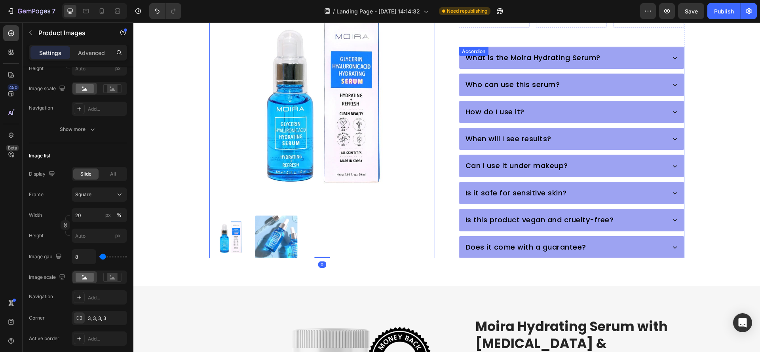
scroll to position [0, 0]
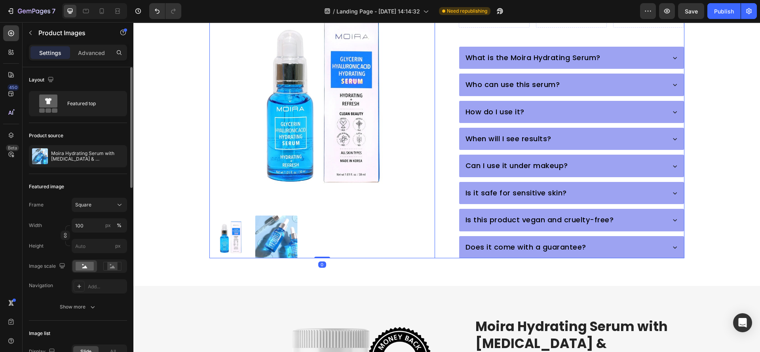
click at [630, 50] on div "What is the Moira Hydrating Serum?" at bounding box center [565, 57] width 200 height 15
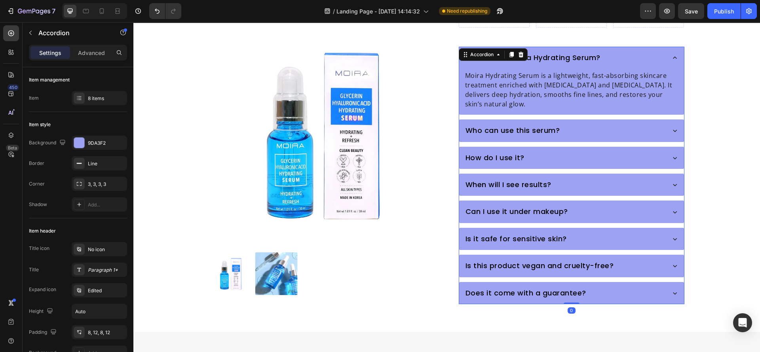
click at [547, 71] on p "Moira Hydrating Serum is a lightweight, fast-absorbing skincare treatment enric…" at bounding box center [571, 90] width 213 height 38
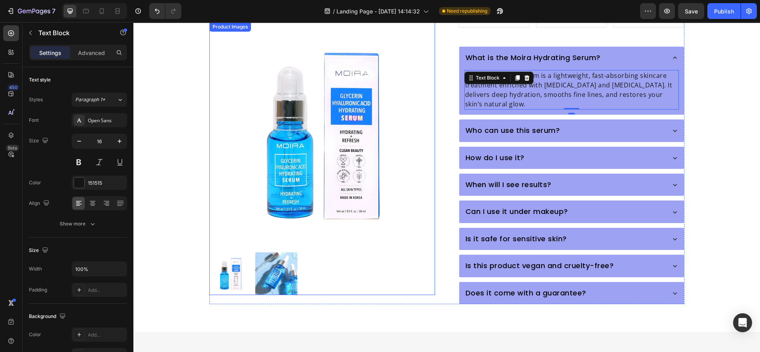
click at [426, 153] on img at bounding box center [323, 135] width 226 height 226
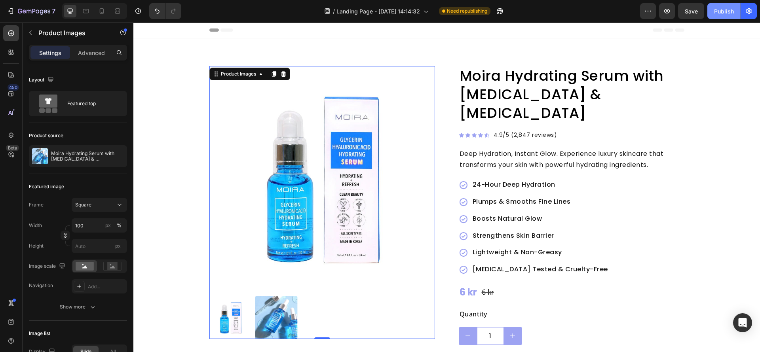
click at [723, 10] on div "Publish" at bounding box center [724, 11] width 20 height 8
click at [666, 11] on icon "button" at bounding box center [667, 11] width 8 height 8
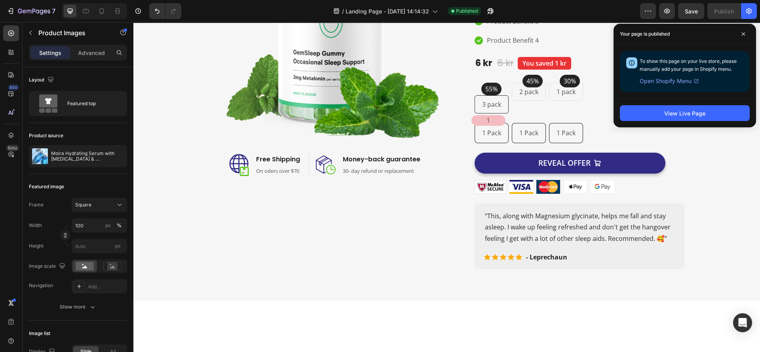
scroll to position [712, 0]
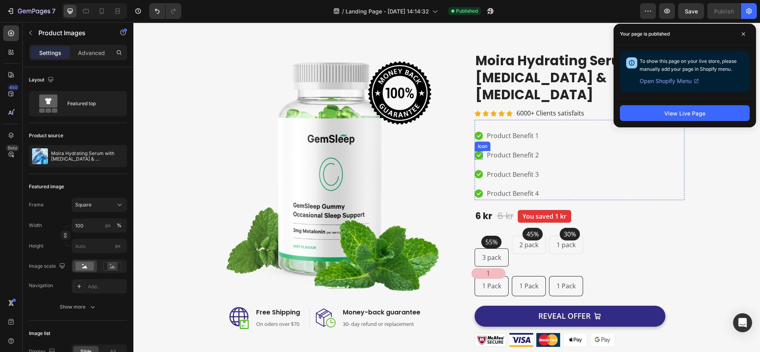
click at [475, 151] on icon at bounding box center [479, 155] width 8 height 8
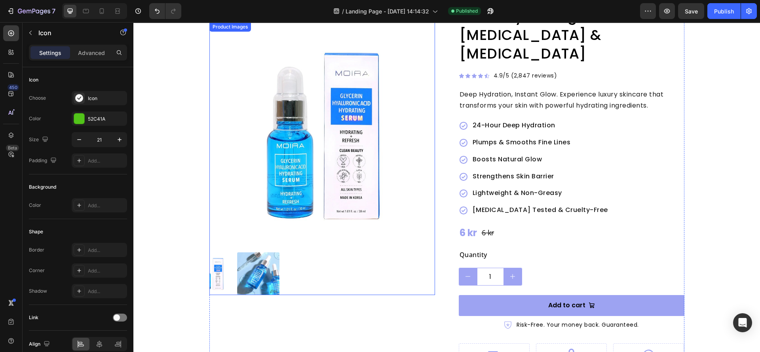
scroll to position [0, 0]
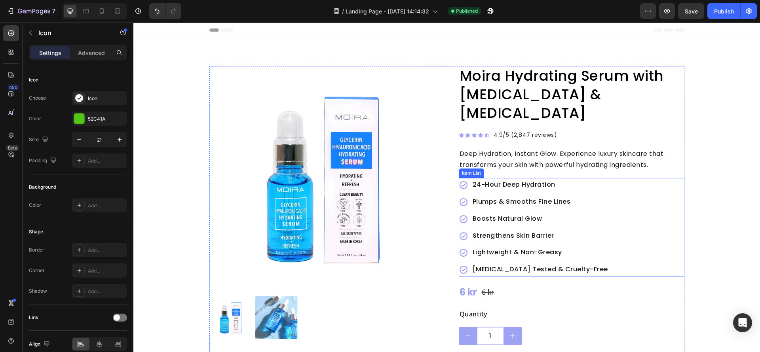
click at [473, 213] on p "Boosts Natural Glow" at bounding box center [540, 218] width 135 height 11
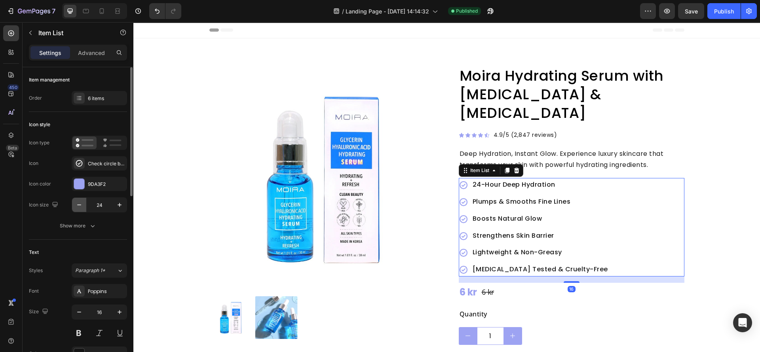
click at [78, 204] on icon "button" at bounding box center [79, 205] width 8 height 8
type input "20"
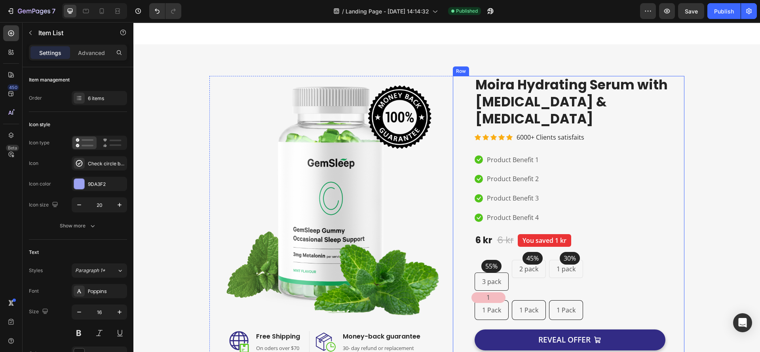
scroll to position [653, 0]
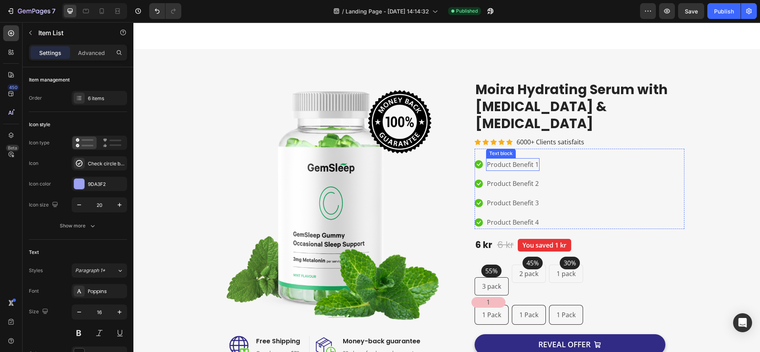
click at [535, 158] on div "Icon Product Benefit 1 Text block Icon Product Benefit 2 Text block Icon Produc…" at bounding box center [580, 193] width 210 height 71
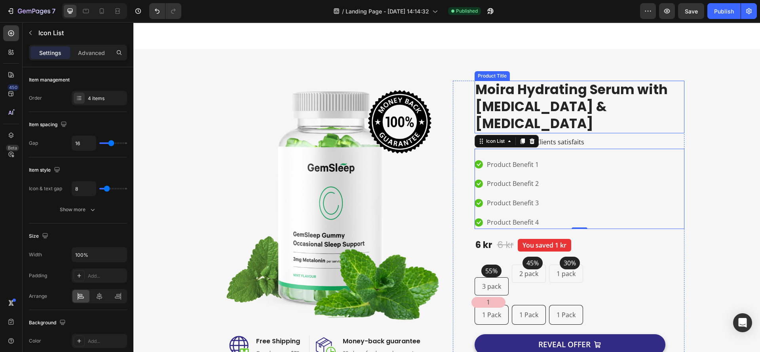
drag, startPoint x: 564, startPoint y: 84, endPoint x: 565, endPoint y: 91, distance: 7.5
click at [565, 84] on h2 "Moira Hydrating Serum with [MEDICAL_DATA] & [MEDICAL_DATA]" at bounding box center [580, 107] width 210 height 53
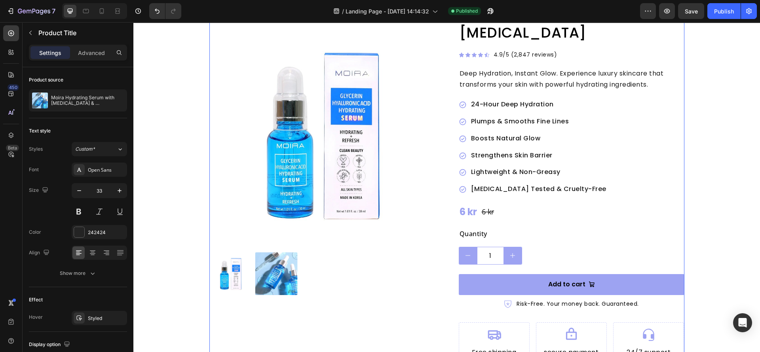
scroll to position [59, 0]
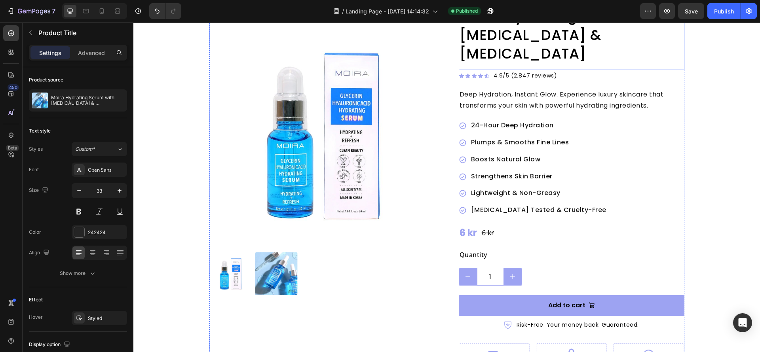
click at [525, 36] on h2 "Moira Hydrating Serum with [MEDICAL_DATA] & [MEDICAL_DATA]" at bounding box center [572, 35] width 226 height 57
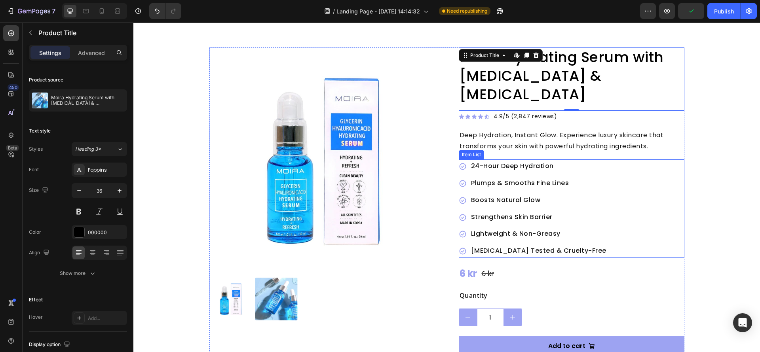
scroll to position [0, 0]
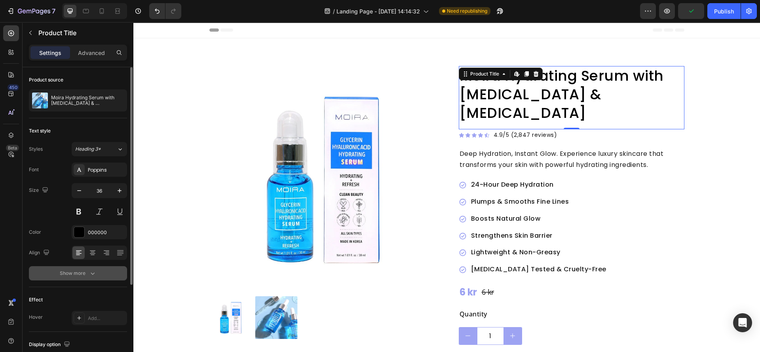
click at [93, 271] on icon "button" at bounding box center [93, 274] width 8 height 8
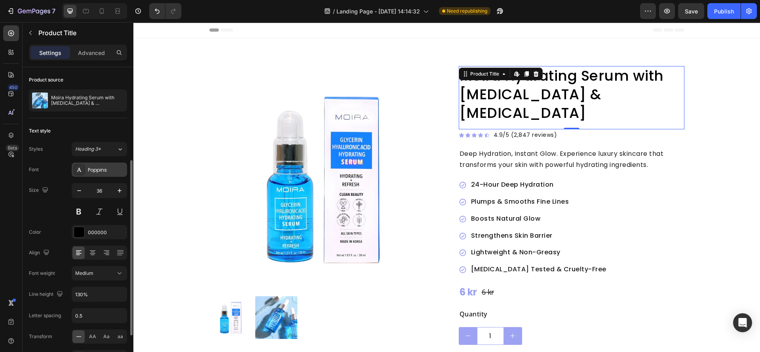
scroll to position [59, 0]
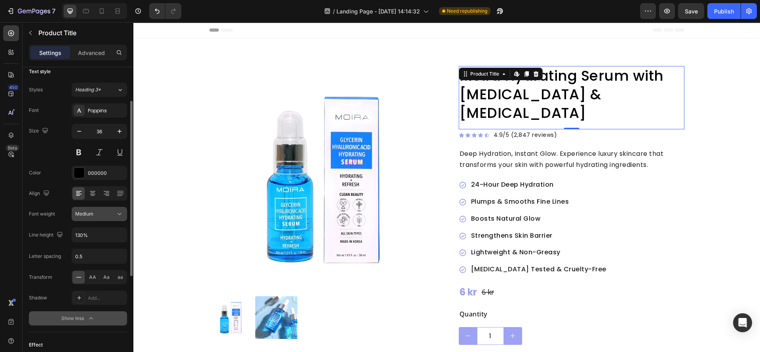
click at [114, 216] on div "Medium" at bounding box center [95, 214] width 40 height 7
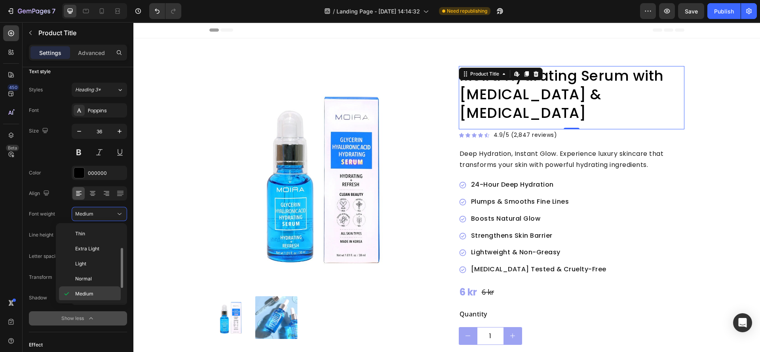
scroll to position [14, 0]
click at [85, 263] on span "Normal" at bounding box center [83, 264] width 17 height 7
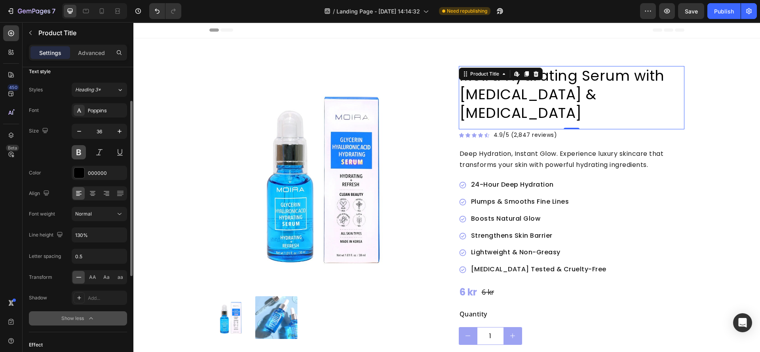
click at [75, 154] on button at bounding box center [79, 152] width 14 height 14
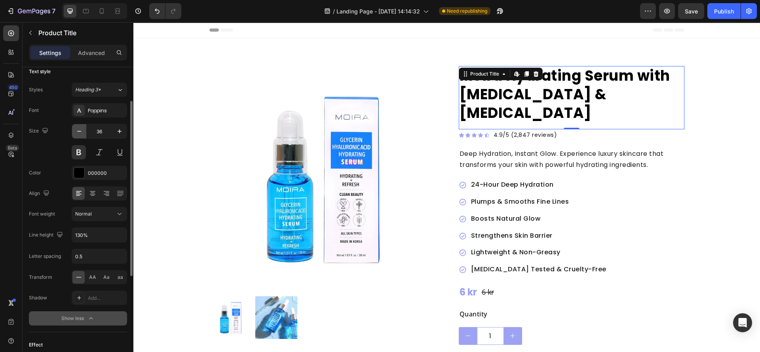
click at [80, 136] on button "button" at bounding box center [79, 131] width 14 height 14
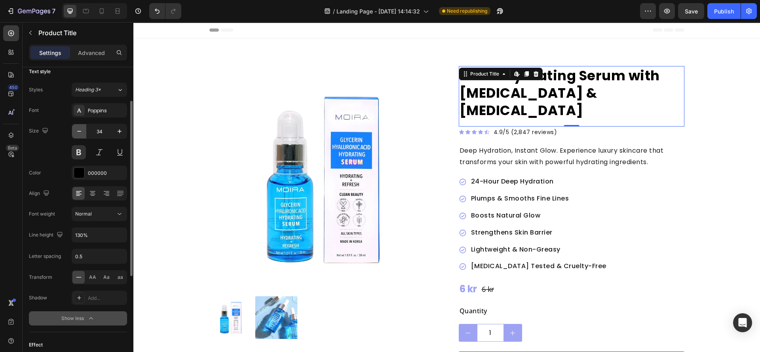
click at [80, 136] on button "button" at bounding box center [79, 131] width 14 height 14
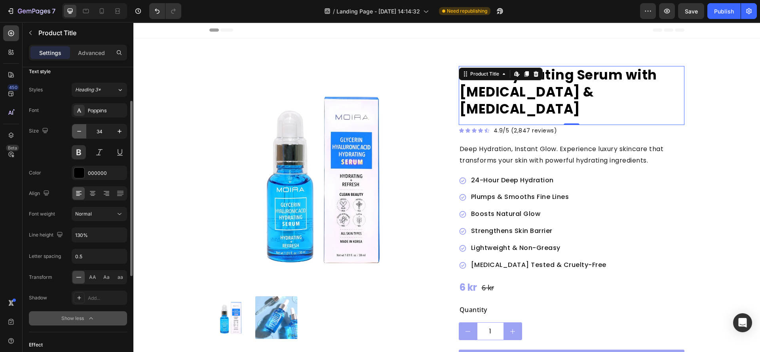
type input "33"
click at [602, 211] on div "24-Hour Deep Hydration Plumps & Smooths Fine Lines Boosts Natural Glow Strength…" at bounding box center [572, 223] width 226 height 99
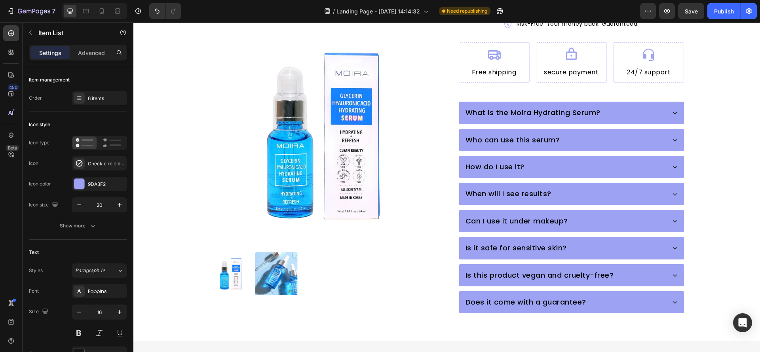
scroll to position [594, 0]
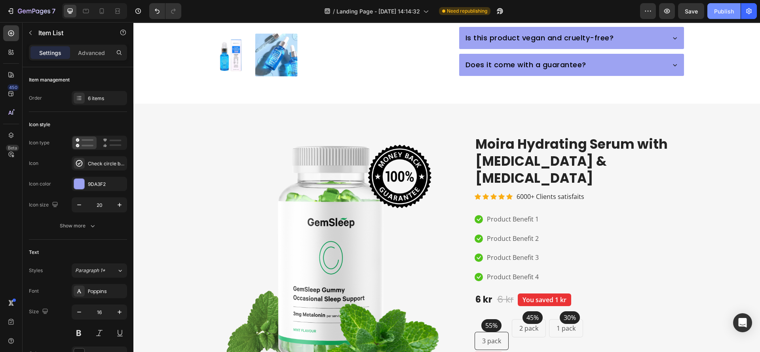
click at [714, 7] on button "Publish" at bounding box center [724, 11] width 33 height 16
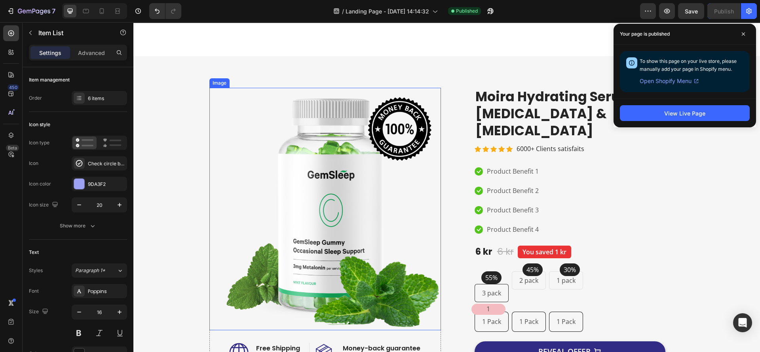
scroll to position [772, 0]
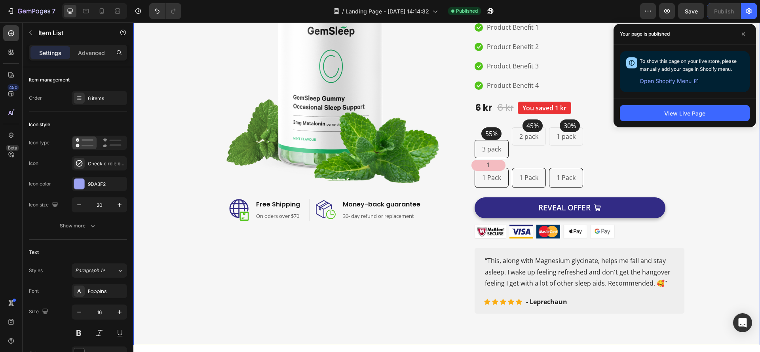
click at [183, 152] on div "Image Image Free Shipping Heading On oders over $70 Text block Row Image Money-…" at bounding box center [446, 129] width 615 height 371
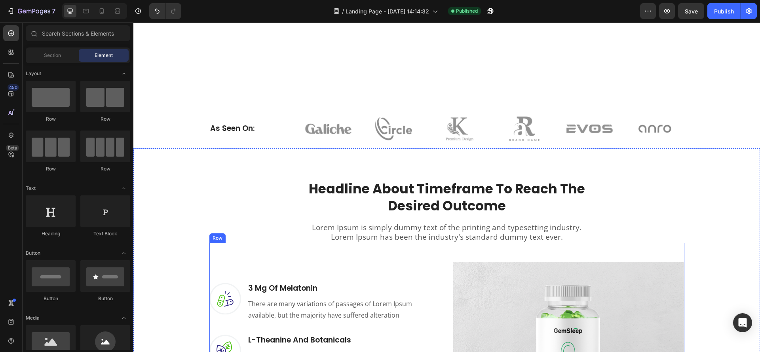
scroll to position [712, 0]
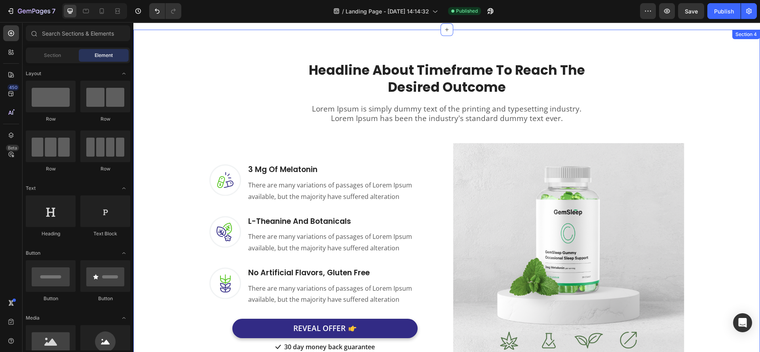
click at [174, 132] on div "Headline About Timeframe To Reach The Desired Outcome Heading Row Lorem Ipsum i…" at bounding box center [446, 212] width 615 height 326
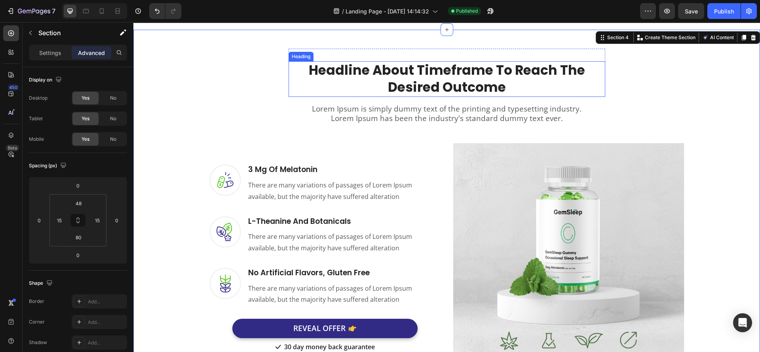
click at [410, 74] on h2 "Headline About Timeframe To Reach The Desired Outcome" at bounding box center [447, 79] width 317 height 36
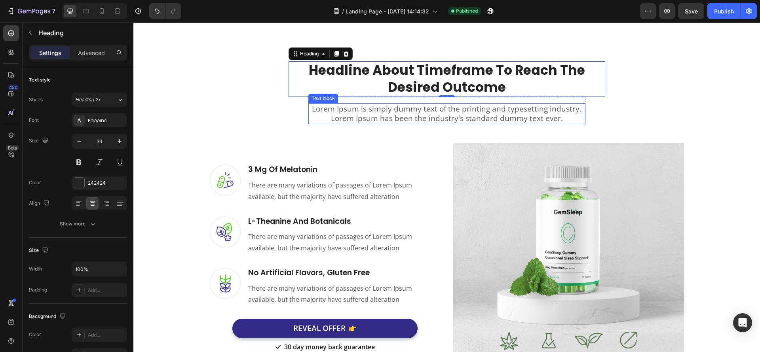
click at [367, 117] on p "Lorem Ipsum is simply dummy text of the printing and typesetting industry. Lore…" at bounding box center [447, 113] width 276 height 19
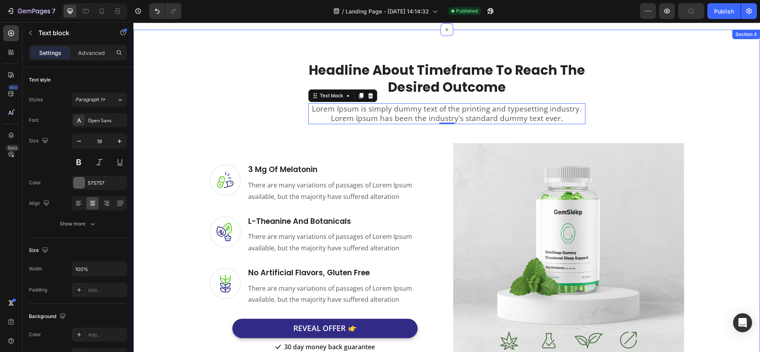
click at [156, 112] on div "Headline About Timeframe To Reach The Desired Outcome Heading Row Lorem Ipsum i…" at bounding box center [446, 212] width 615 height 326
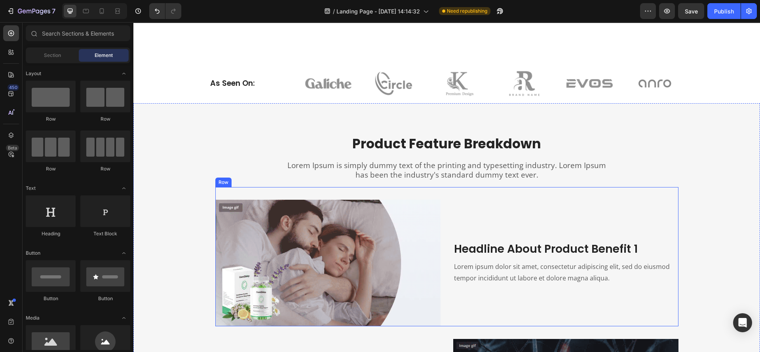
scroll to position [653, 0]
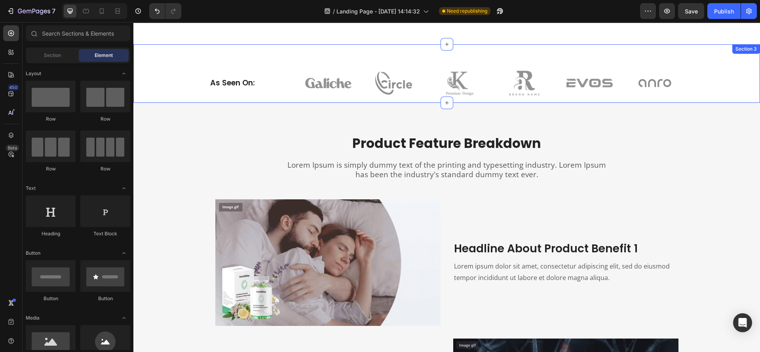
click at [175, 76] on div "As Seen On: Heading Image Image Image Image Image Image Row Row" at bounding box center [446, 82] width 615 height 39
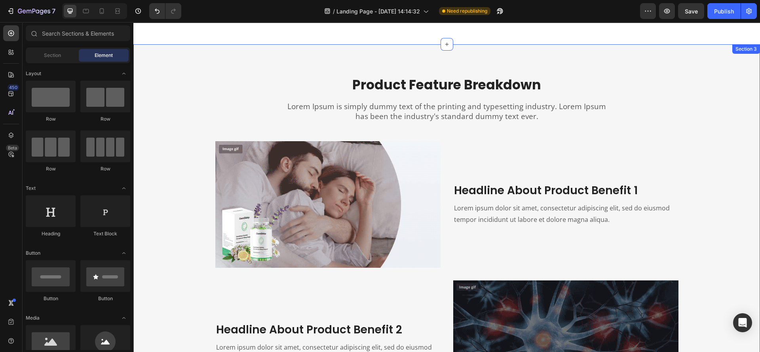
click at [166, 170] on div "Product Feature Breakdown Heading Lorem Ipsum is simply dummy text of the print…" at bounding box center [446, 339] width 615 height 527
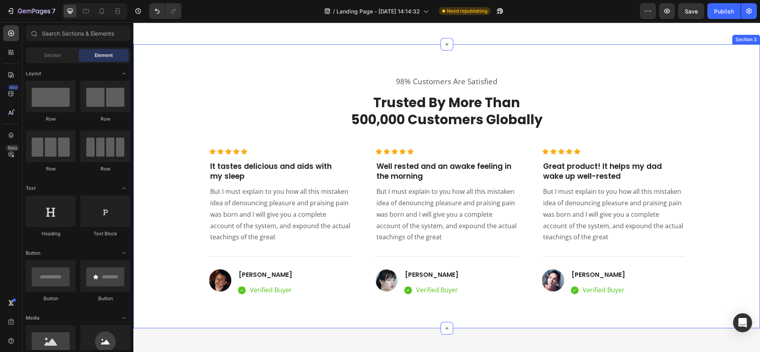
click at [162, 190] on div "98% Customers Are Satisfied Text block Trusted By More Than 500,000 Customers G…" at bounding box center [446, 186] width 615 height 221
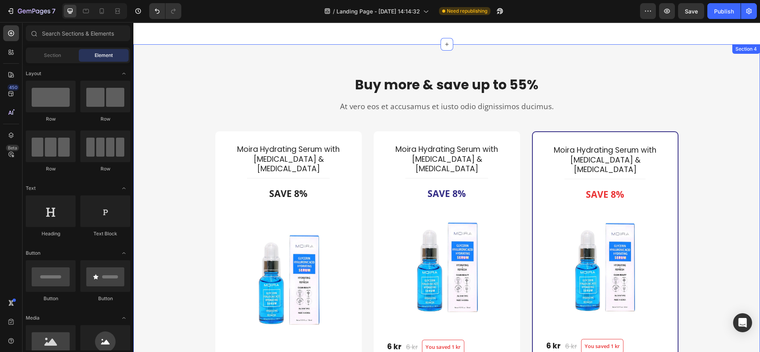
click at [184, 189] on div "Buy more & save up to 55% Heading At vero eos et accusamus et iusto odio dignis…" at bounding box center [446, 303] width 615 height 455
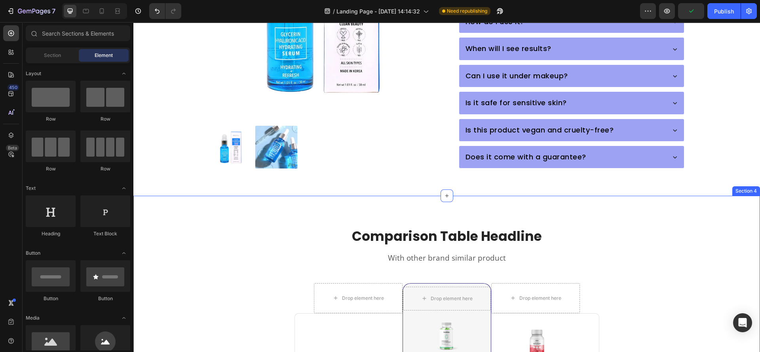
scroll to position [594, 0]
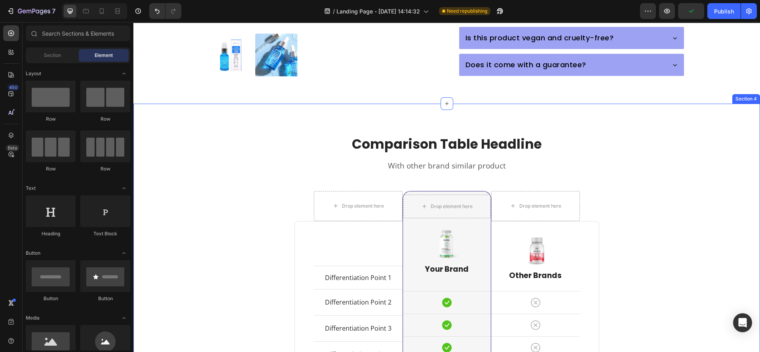
click at [175, 207] on div "Comparison Table Headline Heading With other brand similar product Text block R…" at bounding box center [446, 346] width 615 height 422
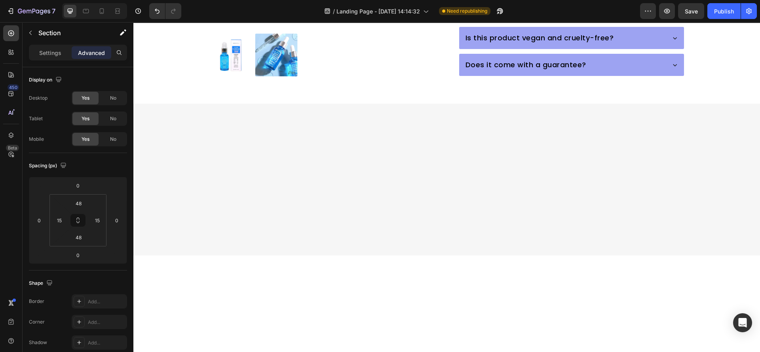
click at [194, 207] on div at bounding box center [446, 180] width 615 height 114
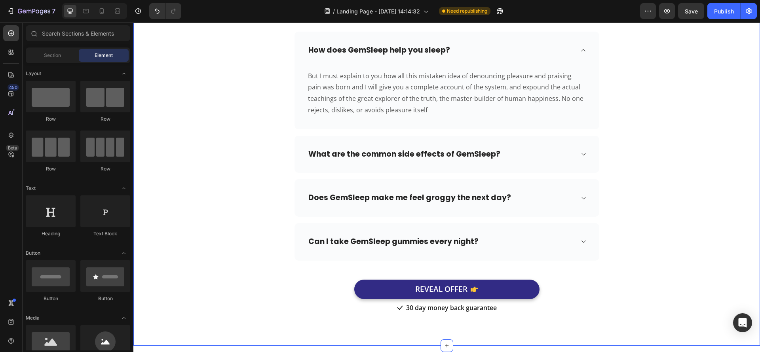
click at [210, 205] on div "Frequently Asked Questions Heading Need help finding an answer to your question…" at bounding box center [446, 138] width 615 height 351
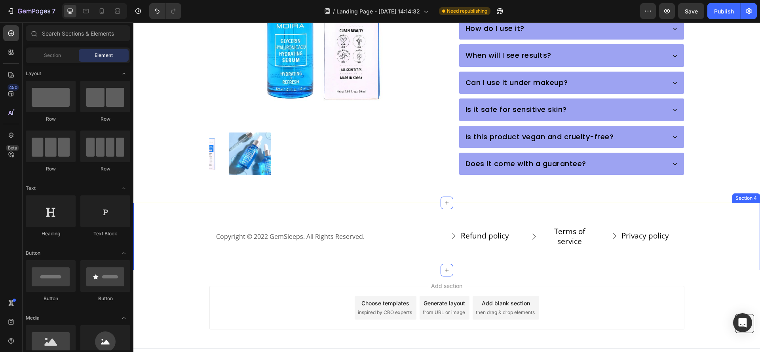
scroll to position [494, 0]
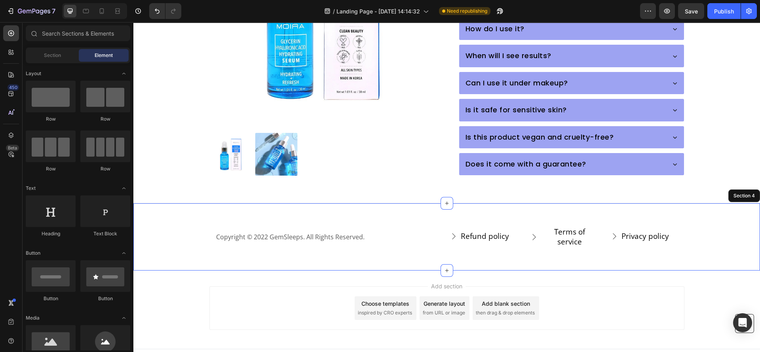
click at [166, 227] on div "Copyright © 2022 GemSleeps. All Rights Reserved. Text block Refund policy Butto…" at bounding box center [446, 236] width 615 height 19
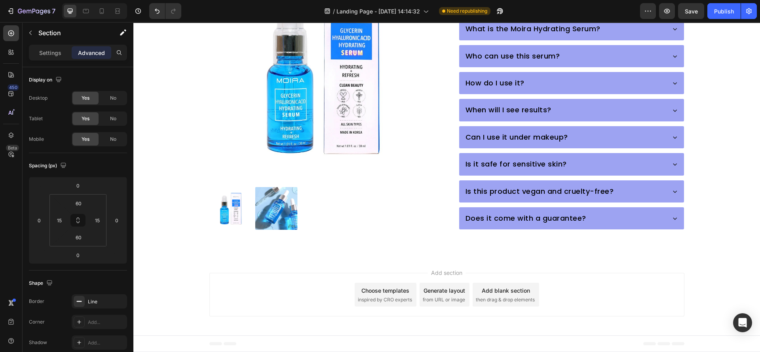
scroll to position [427, 0]
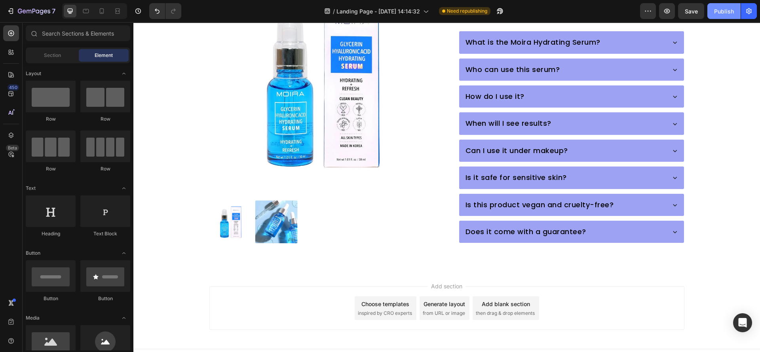
click at [716, 6] on button "Publish" at bounding box center [724, 11] width 33 height 16
click at [13, 10] on icon "button" at bounding box center [11, 11] width 8 height 8
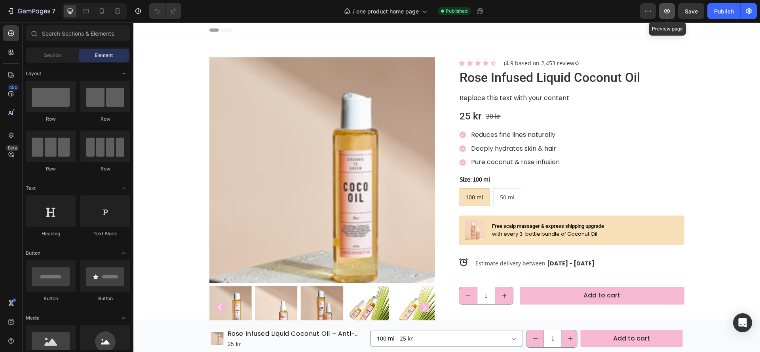
click at [661, 12] on button "button" at bounding box center [667, 11] width 16 height 16
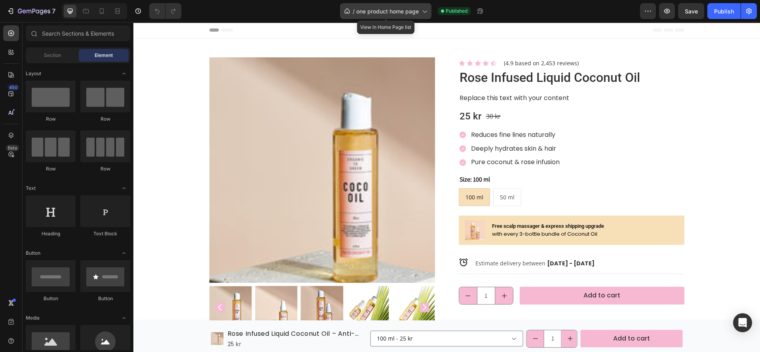
click at [424, 10] on icon at bounding box center [425, 11] width 8 height 8
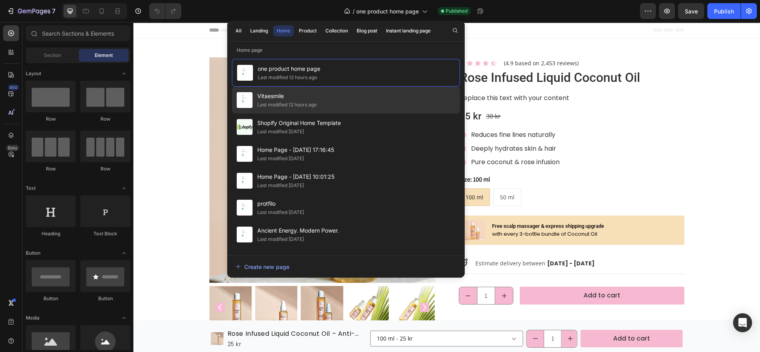
click at [327, 114] on div "Vitaesmile Last modified 12 hours ago" at bounding box center [346, 127] width 228 height 27
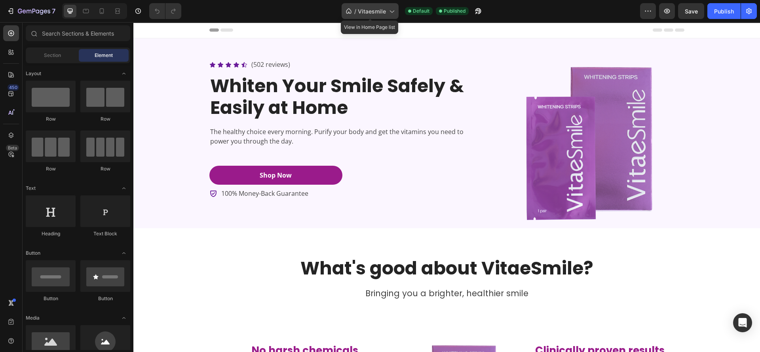
click at [393, 12] on icon at bounding box center [392, 11] width 8 height 8
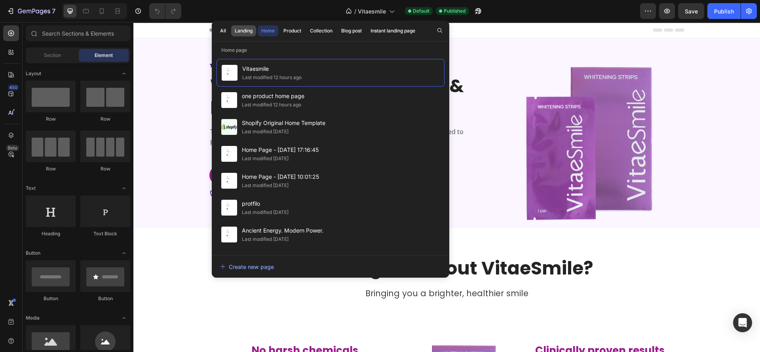
click at [249, 28] on div "Landing" at bounding box center [244, 30] width 18 height 7
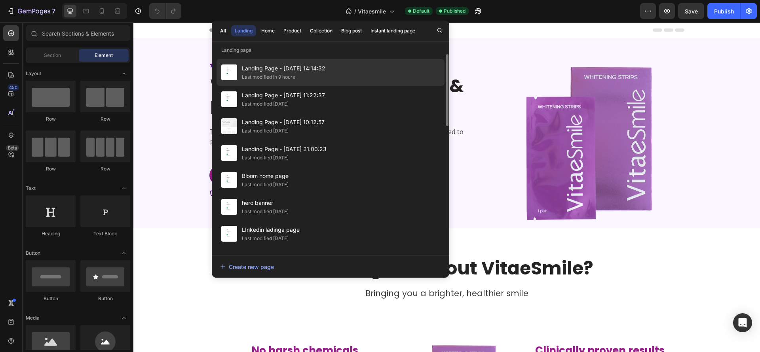
click at [351, 86] on div "Landing Page - Aug 27, 14:14:32 Last modified in 9 hours" at bounding box center [331, 99] width 228 height 27
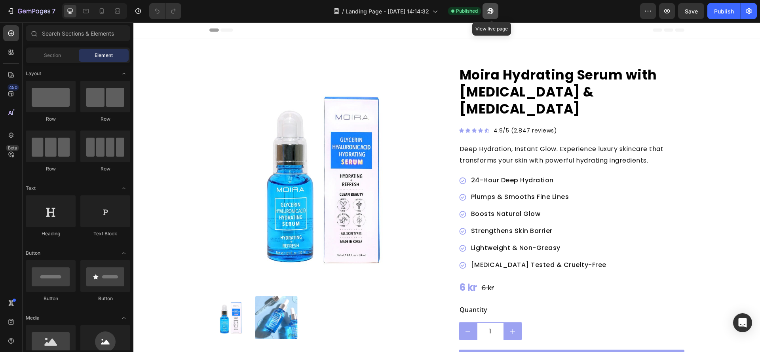
click at [497, 11] on button "button" at bounding box center [491, 11] width 16 height 16
